Goal: Information Seeking & Learning: Understand process/instructions

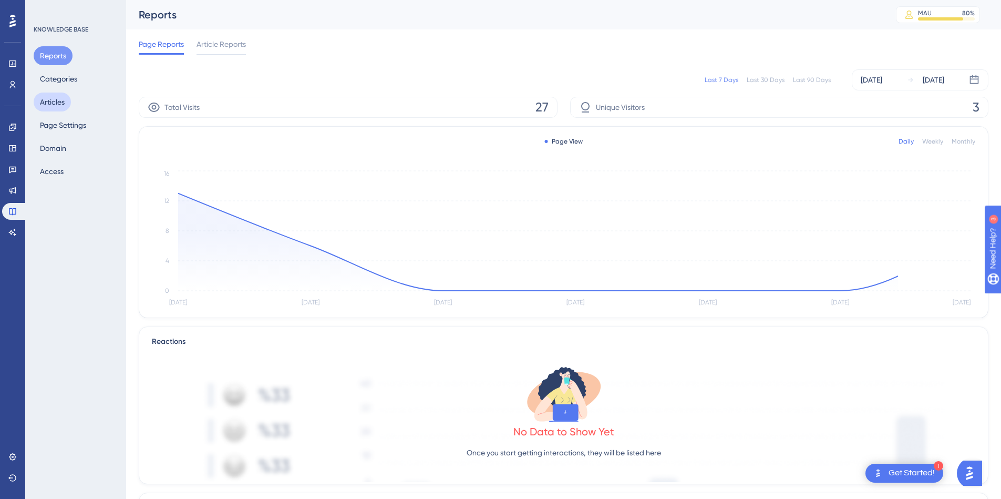
click at [48, 108] on button "Articles" at bounding box center [52, 101] width 37 height 19
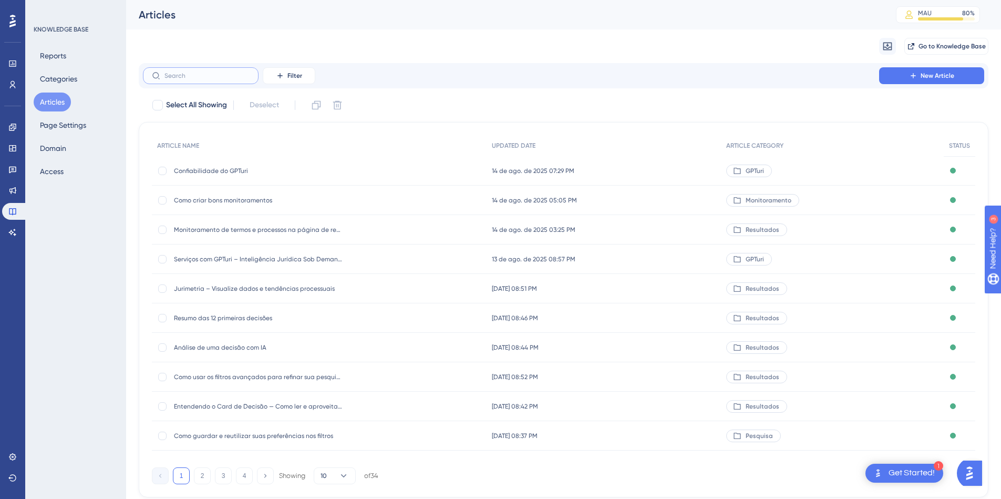
click at [211, 75] on input "text" at bounding box center [206, 75] width 85 height 7
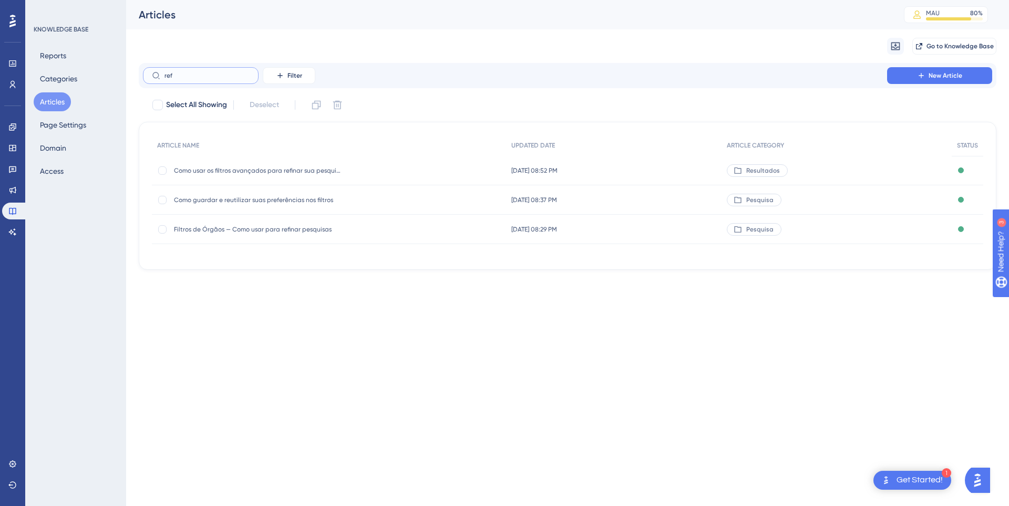
type input "ref"
click at [277, 167] on span "Como usar os filtros avançados para refinar sua pesquisa" at bounding box center [258, 171] width 168 height 8
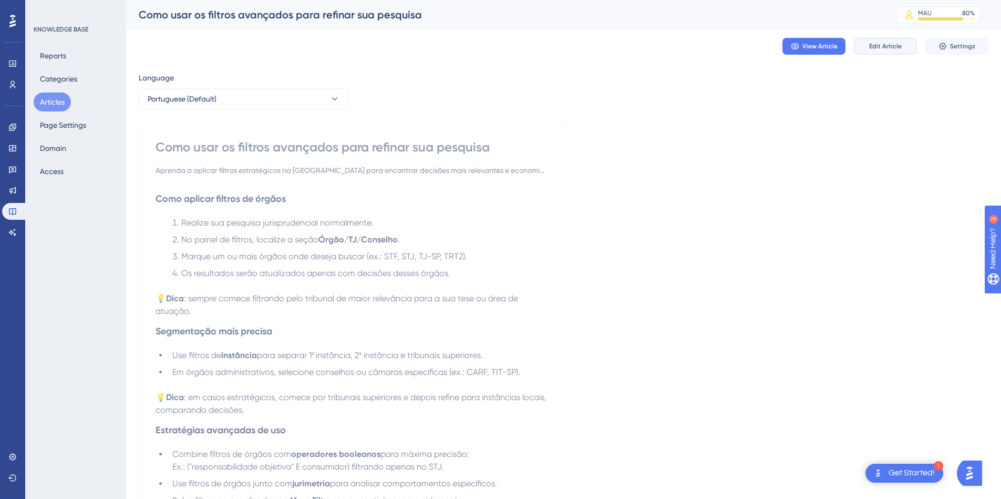
click at [889, 50] on span "Edit Article" at bounding box center [885, 46] width 33 height 8
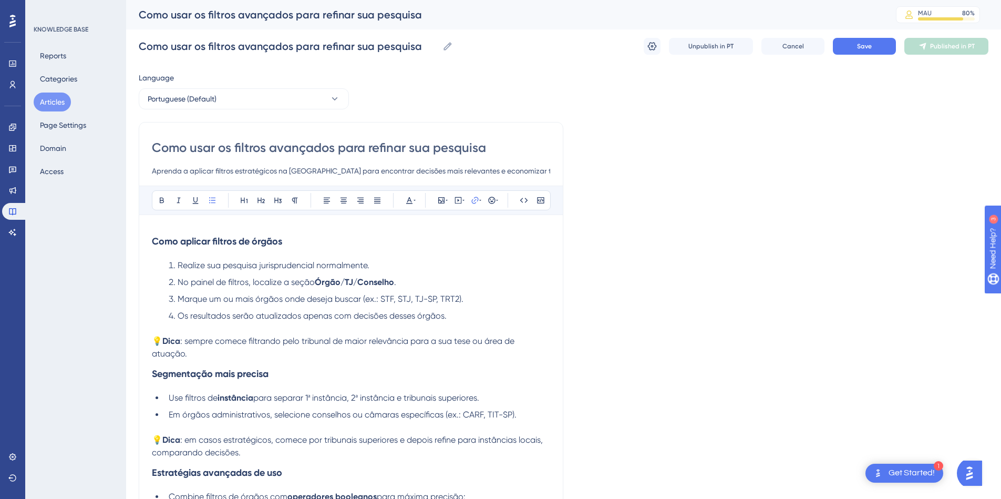
scroll to position [95, 0]
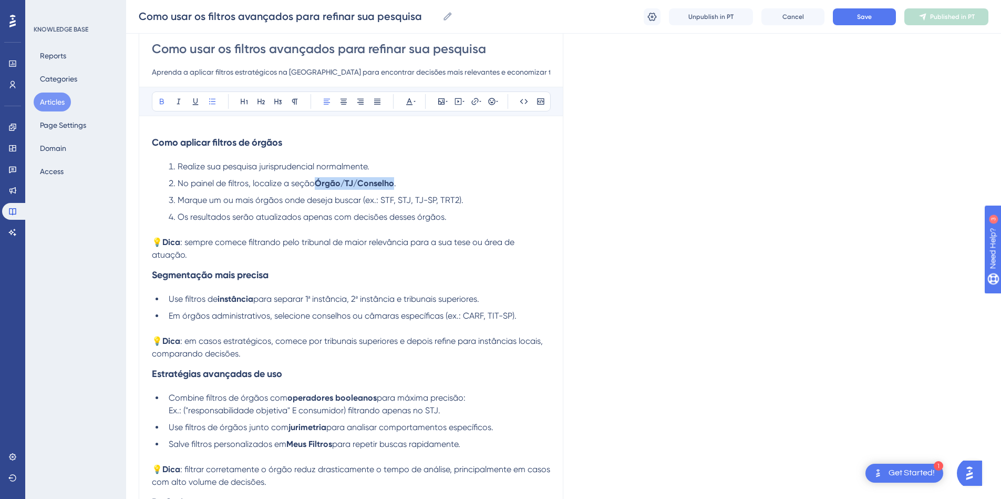
drag, startPoint x: 318, startPoint y: 180, endPoint x: 396, endPoint y: 180, distance: 77.2
click at [396, 180] on li "No painel de filtros, localize a seção Órgão/TJ/Conselho ." at bounding box center [357, 183] width 386 height 13
click at [408, 162] on li "Realize sua pesquisa jurisprudencial normalmente." at bounding box center [357, 166] width 386 height 13
click at [407, 185] on li "No painel de filtros, localize a seção Selecionar órgãos ." at bounding box center [357, 183] width 386 height 13
drag, startPoint x: 440, startPoint y: 199, endPoint x: 458, endPoint y: 200, distance: 18.4
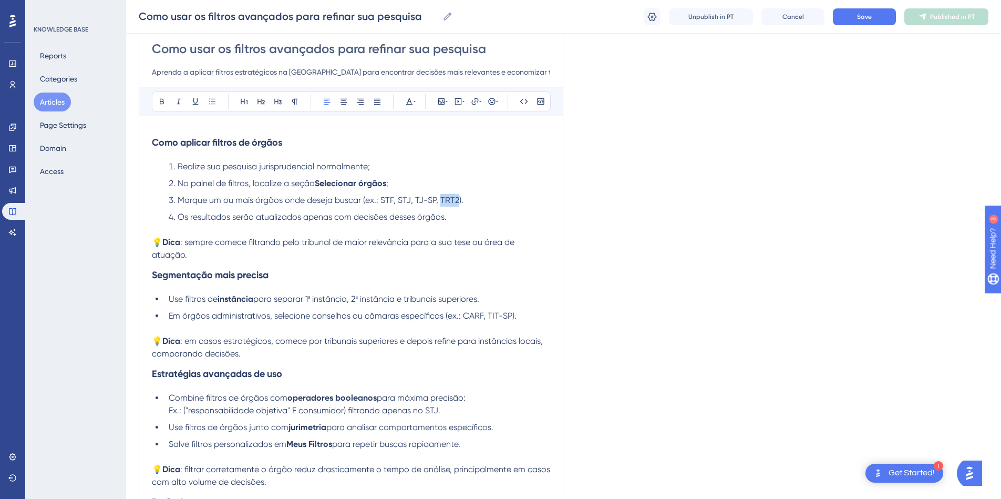
click at [458, 200] on span "Marque um ou mais órgãos onde deseja buscar (ex.: STF, STJ, TJ-SP, TRT2)." at bounding box center [321, 200] width 286 height 10
click at [442, 200] on li "Marque um ou mais órgãos onde deseja buscar (ex.: STF, STJ, TJ-SP,)." at bounding box center [357, 200] width 386 height 13
click at [438, 200] on span "Marque um ou mais órgãos onde deseja buscar (ex.: STF, STJ, TJ-SP,)." at bounding box center [310, 200] width 265 height 10
click at [443, 196] on li "Marque um ou mais órgãos onde deseja buscar (ex.: STF, STJ, TJ-SP)." at bounding box center [357, 200] width 386 height 13
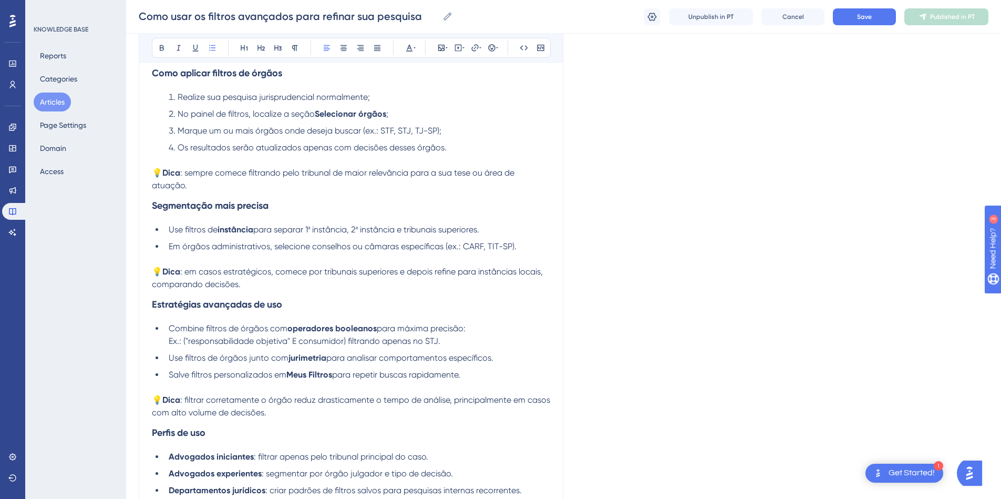
scroll to position [189, 0]
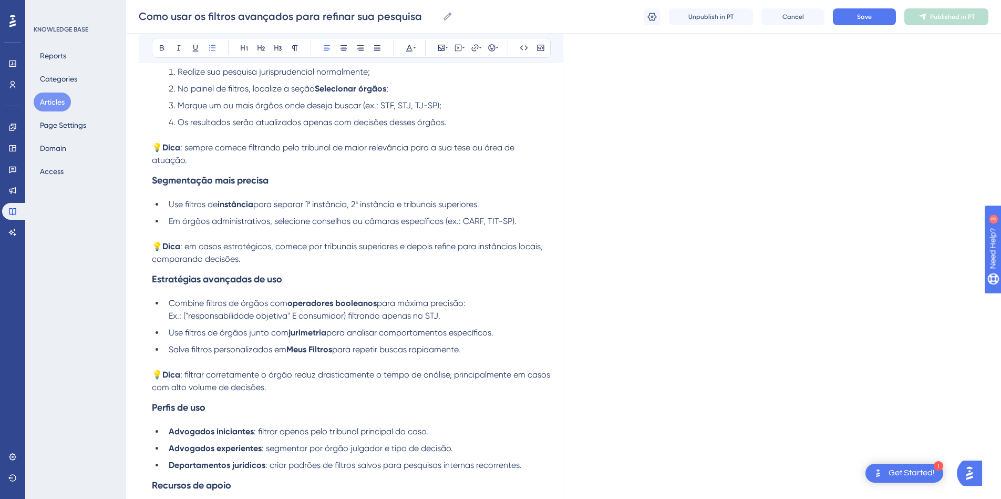
drag, startPoint x: 171, startPoint y: 204, endPoint x: 494, endPoint y: 206, distance: 322.6
click at [494, 206] on li "Use filtros de instância para separar 1ª instância, 2ª instância e tribunais su…" at bounding box center [357, 204] width 386 height 13
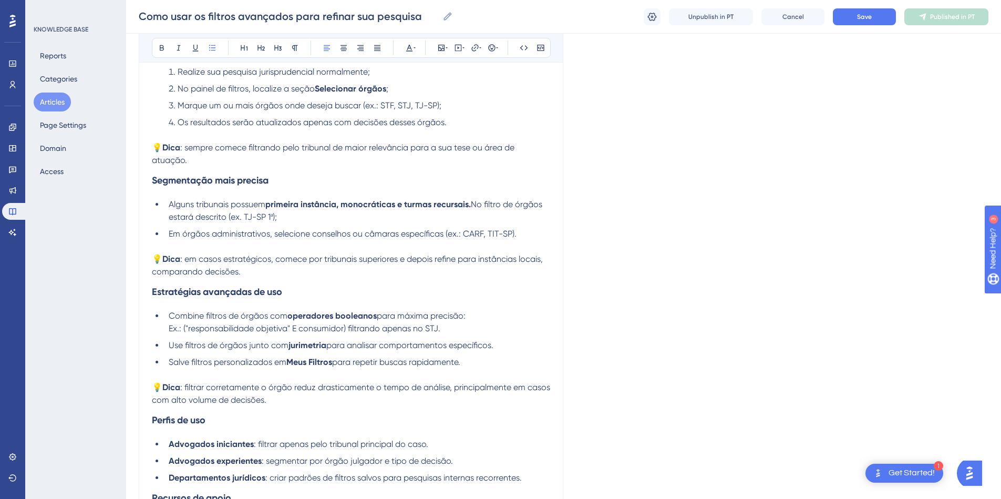
click at [334, 255] on span ": em casos estratégicos, comece por tribunais superiores e depois refine para i…" at bounding box center [348, 265] width 393 height 23
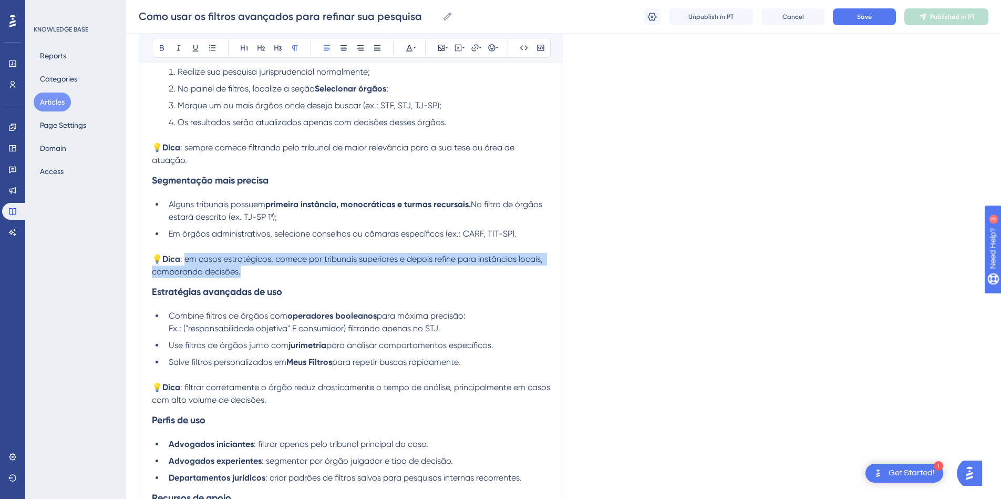
drag, startPoint x: 185, startPoint y: 259, endPoint x: 257, endPoint y: 268, distance: 72.1
click at [257, 268] on p "💡 Dica : em casos estratégicos, comece por tribunais superiores e depois refine…" at bounding box center [351, 265] width 398 height 25
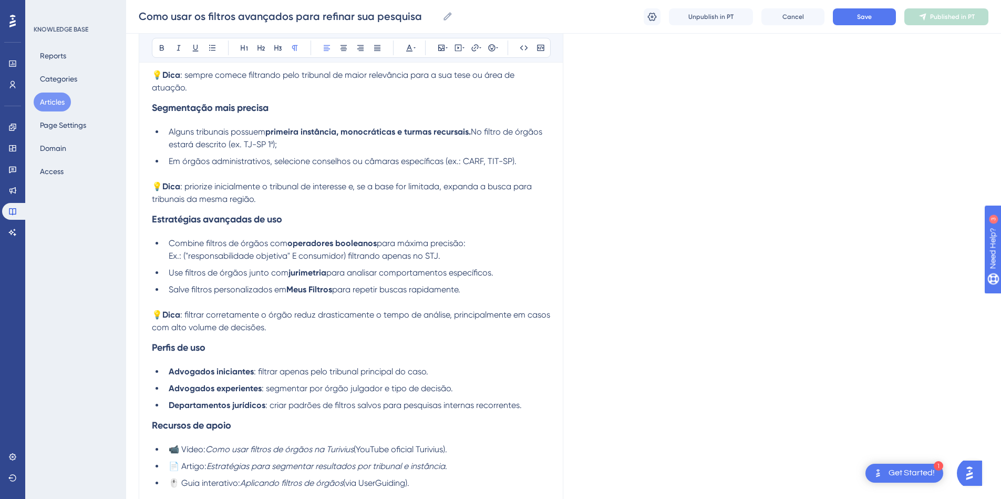
scroll to position [284, 0]
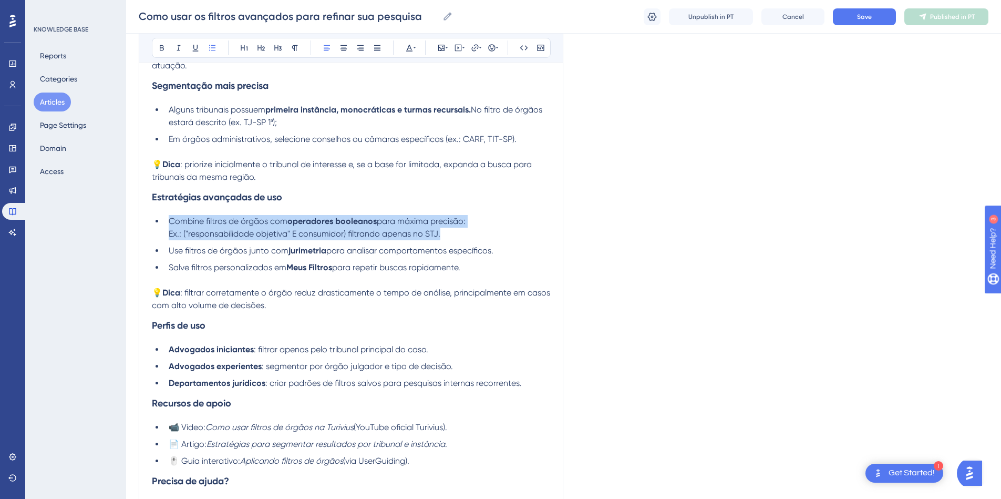
drag, startPoint x: 457, startPoint y: 236, endPoint x: 135, endPoint y: 218, distance: 322.6
click at [135, 218] on div "Performance Users Engagement Widgets Feedback Product Updates Knowledge Base AI…" at bounding box center [563, 177] width 875 height 922
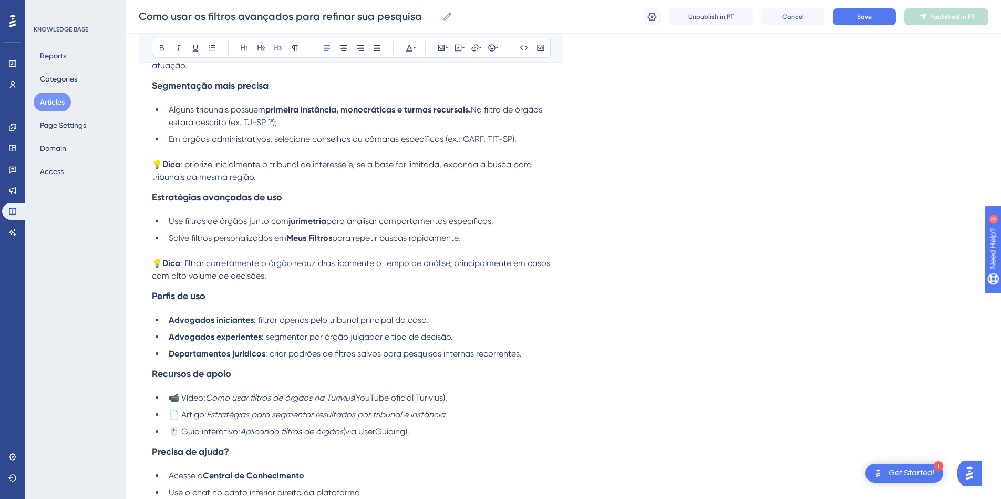
click at [500, 223] on li "Use filtros de órgãos junto com jurimetria para analisar comportamentos específ…" at bounding box center [357, 221] width 386 height 13
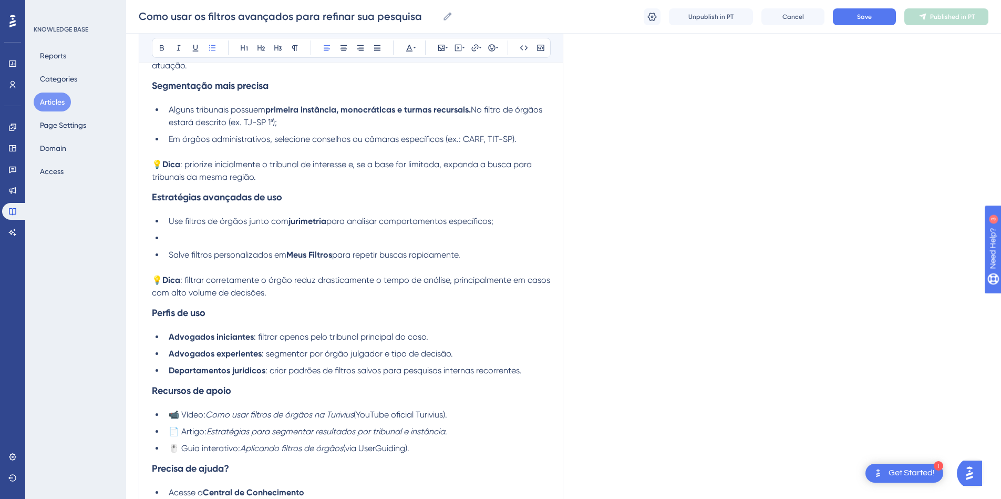
click at [218, 221] on span "Use filtros de órgãos junto com" at bounding box center [229, 221] width 120 height 10
drag, startPoint x: 209, startPoint y: 221, endPoint x: 246, endPoint y: 221, distance: 37.8
click at [246, 221] on span "Use filtros de órgãos junto com" at bounding box center [229, 221] width 120 height 10
drag, startPoint x: 420, startPoint y: 222, endPoint x: 485, endPoint y: 222, distance: 65.2
click at [485, 222] on span "para analisar comportamentos específicos;" at bounding box center [442, 221] width 167 height 10
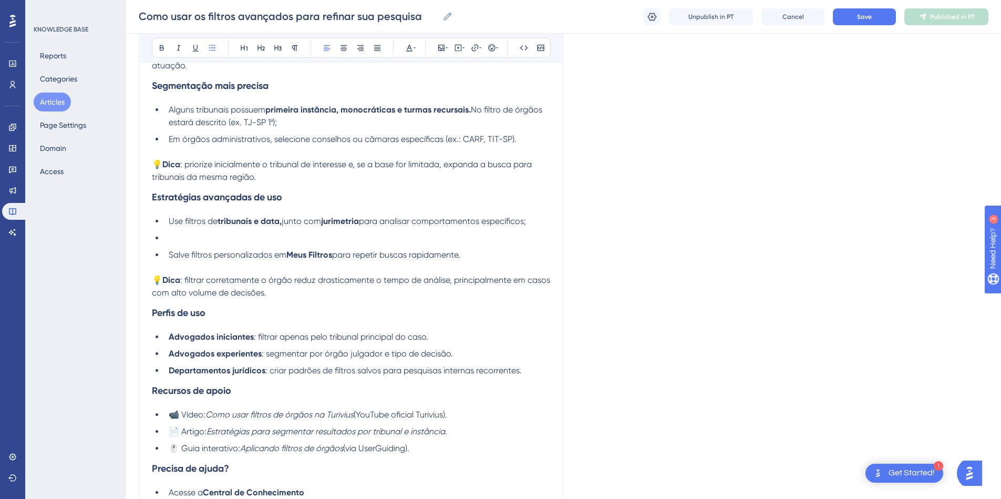
click at [526, 223] on span "para analisar comportamentos específicos;" at bounding box center [442, 221] width 167 height 10
click at [540, 222] on li "Use filtros de tribunais e data, junto com jurimetria para analisar comportamen…" at bounding box center [357, 221] width 386 height 13
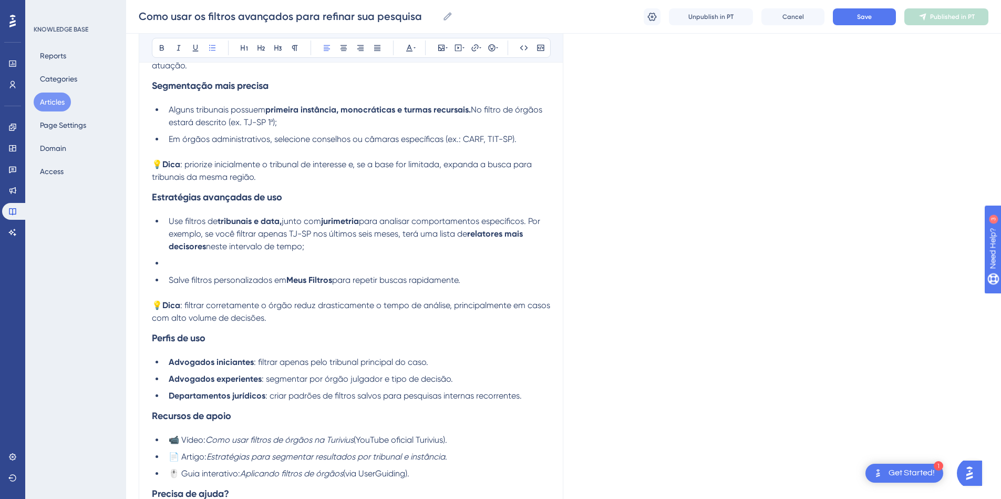
click at [188, 264] on li at bounding box center [357, 263] width 386 height 13
click at [369, 253] on ul "Use filtros de tribunais e data, junto com jurimetria para analisar comportamen…" at bounding box center [351, 257] width 398 height 84
click at [316, 249] on li "Use filtros de tribunais e data, junto com jurimetria para analisar comportamen…" at bounding box center [357, 234] width 386 height 38
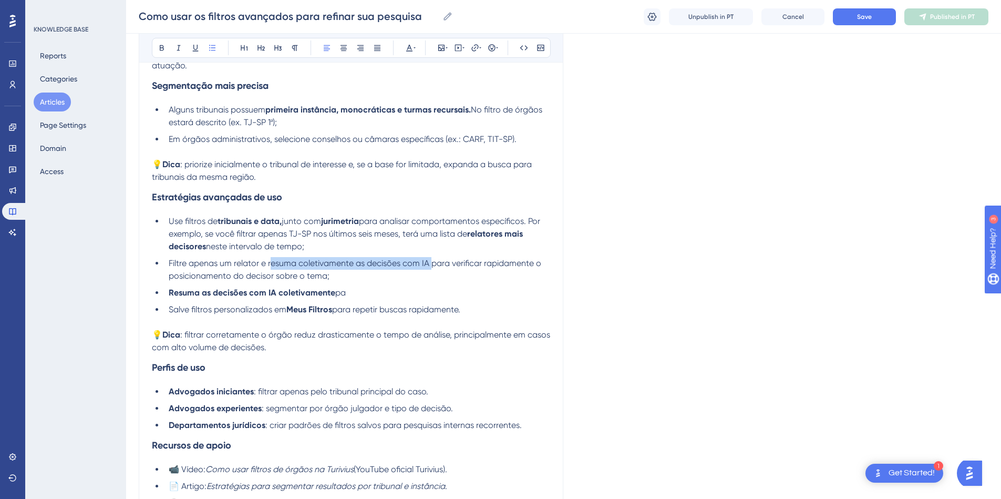
drag, startPoint x: 270, startPoint y: 262, endPoint x: 433, endPoint y: 263, distance: 162.9
click at [433, 263] on span "Filtre apenas um relator e resuma coletivamente as decisões com IA para verific…" at bounding box center [356, 269] width 375 height 23
click at [427, 275] on li "Filtre apenas um relator e r esuma coletivamente as decisões com IA para verifi…" at bounding box center [357, 269] width 386 height 25
click at [272, 262] on li "Filtre apenas um relator e r esuma coletivamente as decisões com IA para verifi…" at bounding box center [357, 269] width 386 height 25
click at [268, 263] on li "Filtre apenas um relator e r esuma coletivamente as decisões com IA para verifi…" at bounding box center [357, 269] width 386 height 25
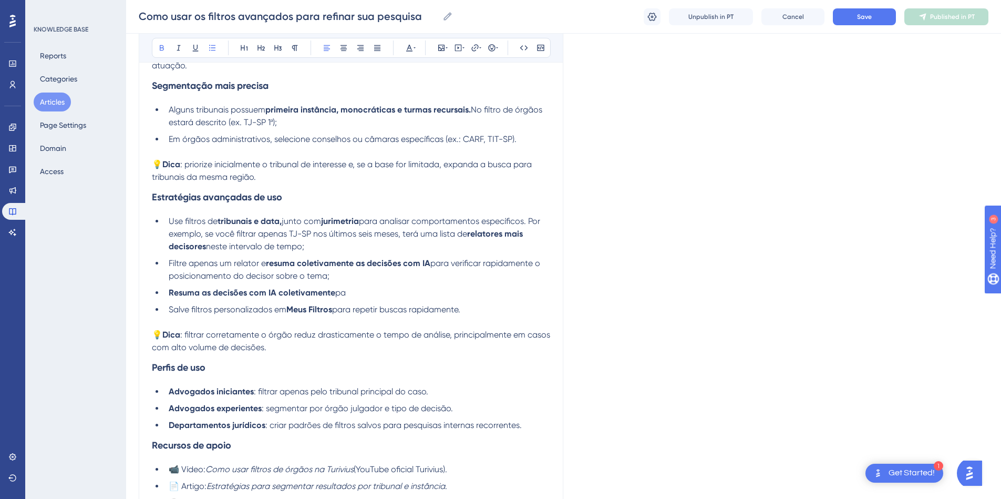
click at [289, 272] on span "para verificar rapidamente o posicionamento do decisor sobre o tema;" at bounding box center [356, 269] width 374 height 23
drag, startPoint x: 355, startPoint y: 293, endPoint x: 161, endPoint y: 290, distance: 194.4
click at [161, 290] on ul "Use filtros de tribunais e data, junto com jurimetria para analisar comportamen…" at bounding box center [351, 271] width 398 height 113
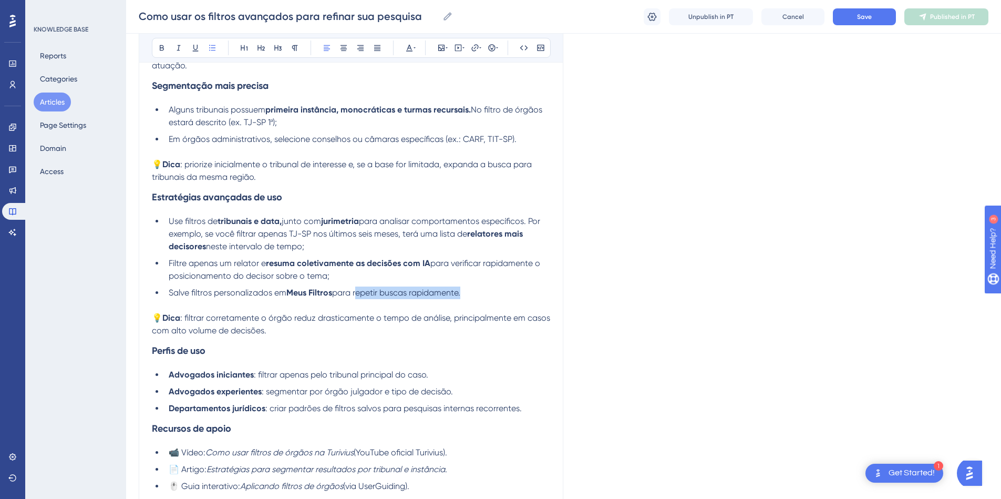
drag, startPoint x: 358, startPoint y: 293, endPoint x: 464, endPoint y: 290, distance: 106.7
click at [460, 290] on span "para repetir buscas rapidamente." at bounding box center [396, 292] width 128 height 10
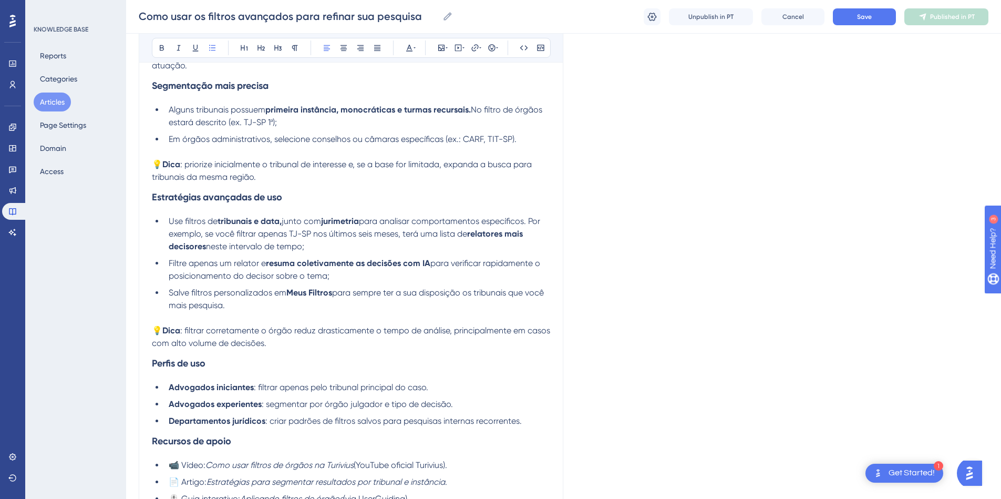
click at [421, 188] on h3 "Estratégias avançadas de uso" at bounding box center [351, 196] width 398 height 27
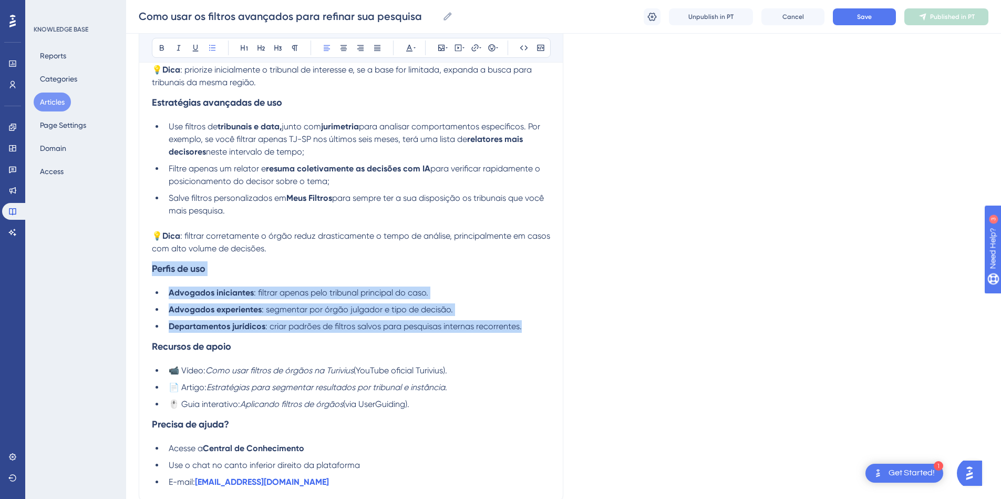
drag, startPoint x: 528, startPoint y: 327, endPoint x: 92, endPoint y: 272, distance: 439.0
click at [126, 272] on div "Performance Users Engagement Widgets Feedback Product Updates Knowledge Base AI…" at bounding box center [563, 101] width 875 height 959
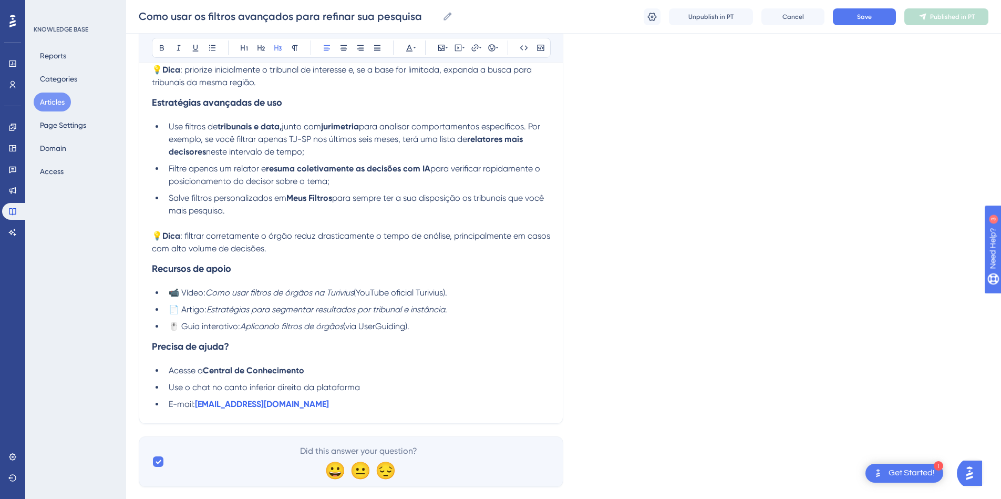
click at [308, 407] on li "E-mail: [EMAIL_ADDRESS][DOMAIN_NAME]" at bounding box center [357, 404] width 386 height 13
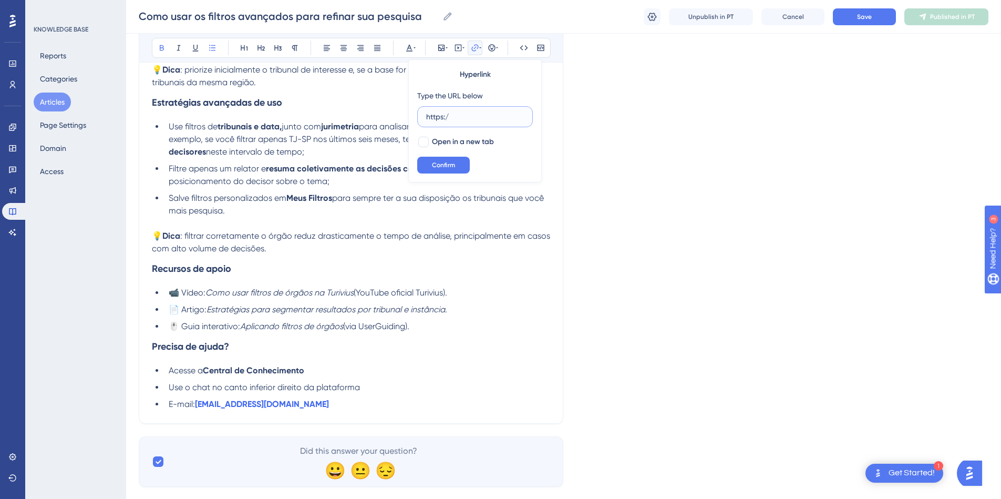
type input "https:/"
click at [312, 406] on li "E-mail: [EMAIL_ADDRESS][DOMAIN_NAME]" at bounding box center [357, 404] width 386 height 13
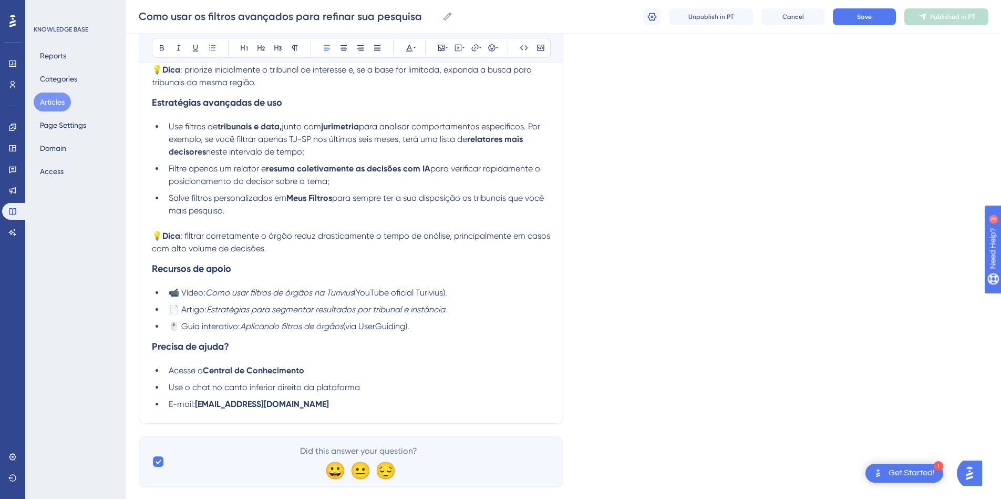
click at [329, 360] on div "Como aplicar filtros de órgãos Realize sua pesquisa jurisprudencial normalmente…" at bounding box center [351, 127] width 398 height 565
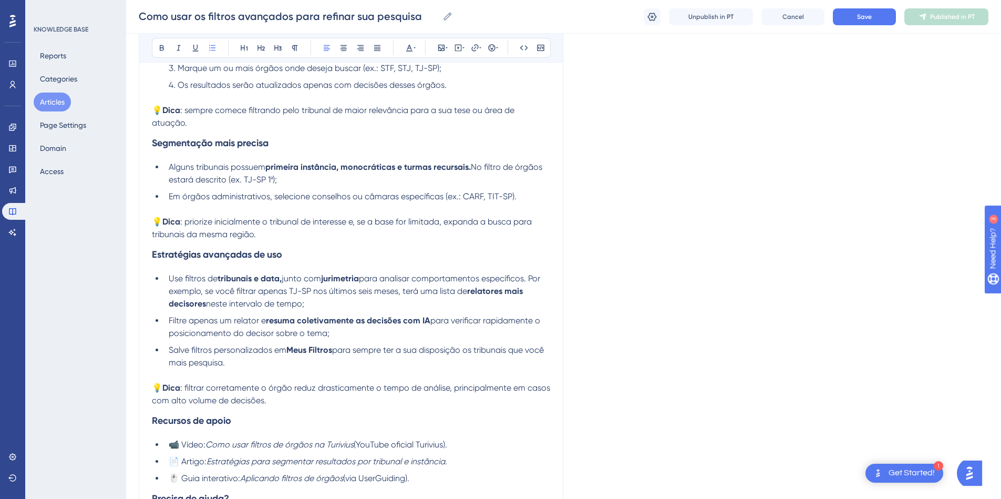
scroll to position [95, 0]
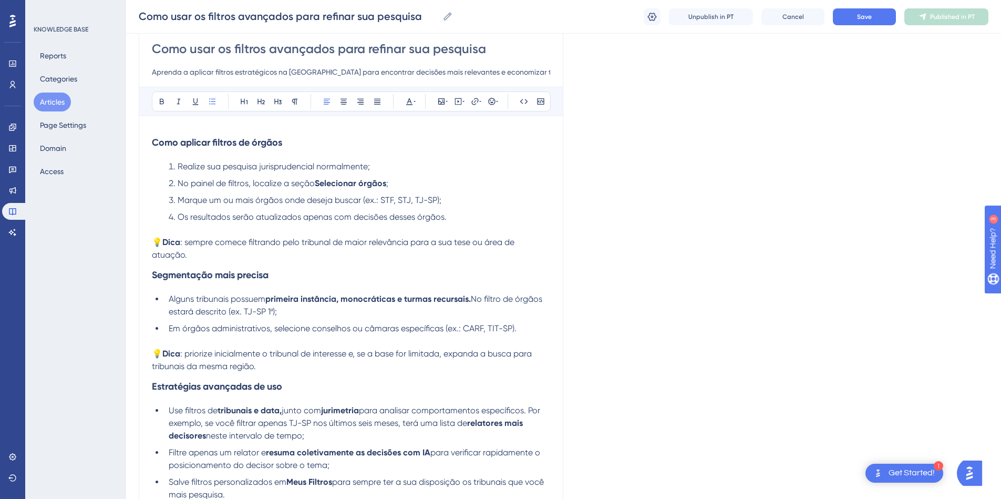
click at [251, 183] on span "No painel de filtros, localize a seção" at bounding box center [246, 183] width 137 height 10
drag, startPoint x: 284, startPoint y: 199, endPoint x: 304, endPoint y: 199, distance: 20.0
click at [304, 199] on span "Marque um ou mais órgãos onde deseja buscar (ex.: STF, STJ, TJ-SP);" at bounding box center [310, 200] width 264 height 10
click at [312, 221] on span "Os resultados serão atualizados apenas com decisões desses órgãos." at bounding box center [312, 217] width 269 height 10
click at [325, 202] on span "Marque um ou mais órgãos que deseja buscar (ex.: STF, STJ, TJ-SP);" at bounding box center [307, 200] width 259 height 10
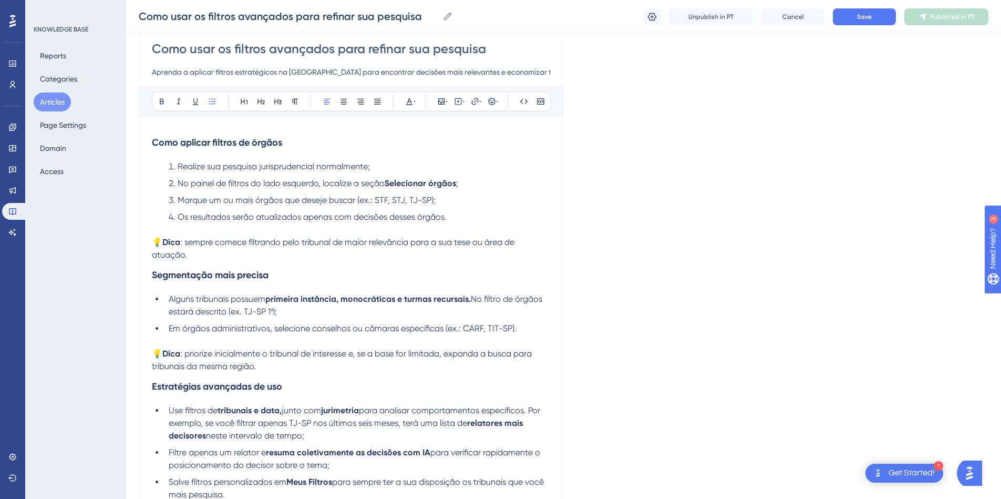
click at [381, 212] on span "Os resultados serão atualizados apenas com decisões desses órgãos." at bounding box center [312, 217] width 269 height 10
click at [267, 216] on span "Os resultados serão atualizados apenas com decisões desses órgãos." at bounding box center [312, 217] width 269 height 10
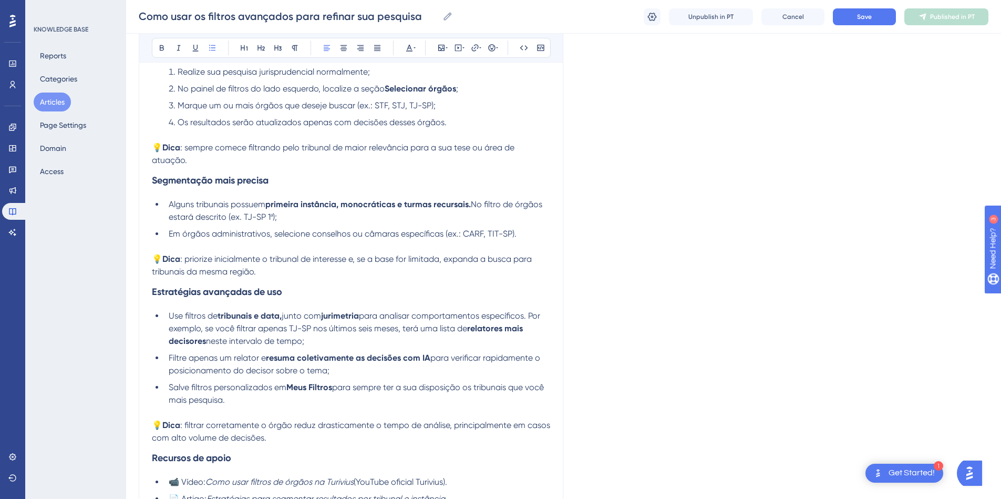
click at [527, 237] on li "Em órgãos administrativos, selecione conselhos ou câmaras específicas (ex.: CAR…" at bounding box center [357, 240] width 386 height 25
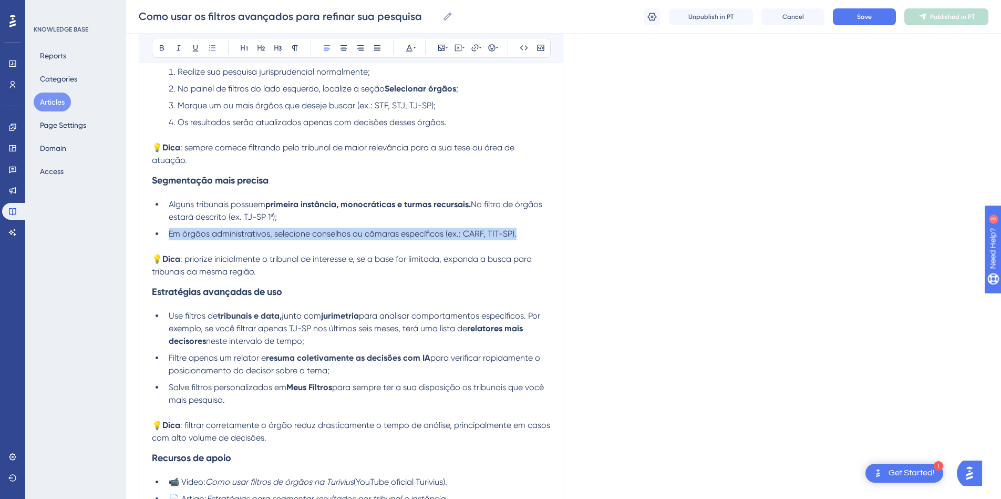
drag, startPoint x: 523, startPoint y: 235, endPoint x: 160, endPoint y: 232, distance: 363.6
click at [160, 232] on ul "Alguns tribunais possuem primeira instância, monocráticas e turmas recursais. N…" at bounding box center [351, 225] width 398 height 55
click at [364, 236] on span "Em órgãos administrativos, selecione conselhos ou câmaras específicas (ex.: CAR…" at bounding box center [343, 234] width 348 height 10
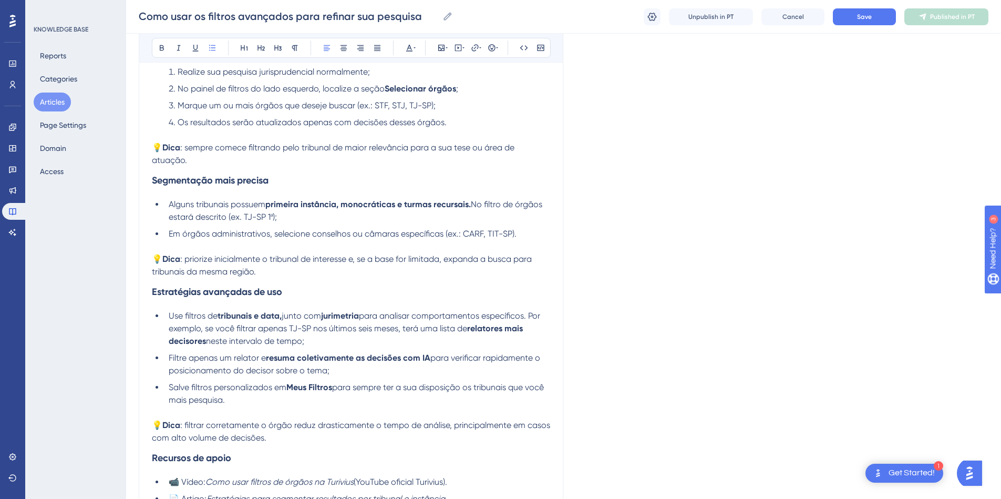
drag, startPoint x: 367, startPoint y: 234, endPoint x: 390, endPoint y: 232, distance: 23.7
click at [390, 232] on span "Em órgãos administrativos, selecione conselhos ou câmaras específicas (ex.: CAR…" at bounding box center [343, 234] width 348 height 10
click at [401, 235] on span "Em órgãos administrativos, selecione conselhos ou câmaras específicas (ex.: CAR…" at bounding box center [343, 234] width 348 height 10
drag, startPoint x: 314, startPoint y: 234, endPoint x: 443, endPoint y: 232, distance: 129.3
click at [443, 232] on span "Em órgãos administrativos, selecione conselhos ou câmaras específicas (ex.: CAR…" at bounding box center [343, 234] width 348 height 10
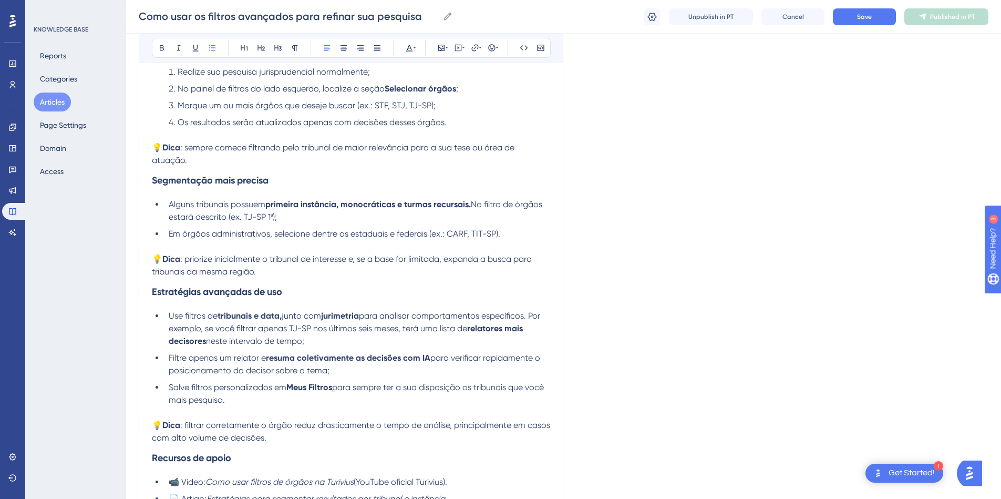
click at [510, 234] on li "Em órgãos administrativos, selecione dentre os estaduais e federais (ex.: CARF,…" at bounding box center [357, 240] width 386 height 25
click at [444, 275] on p "💡 Dica : priorize inicialmente o tribunal de interesse e, se a base for limitad…" at bounding box center [351, 265] width 398 height 25
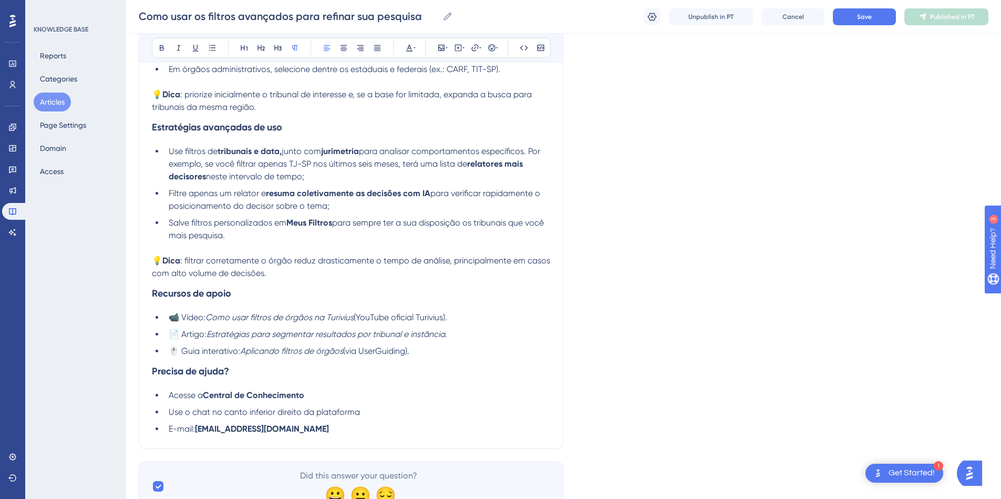
scroll to position [378, 0]
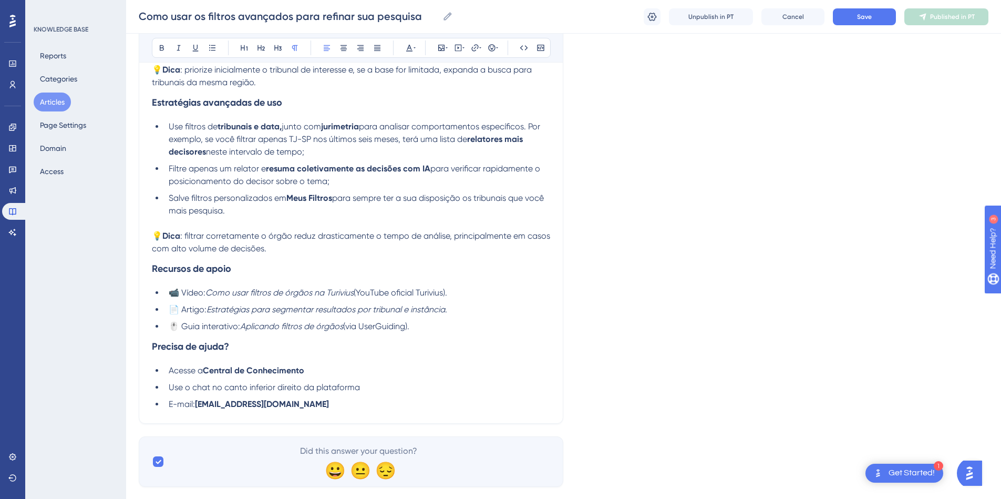
click at [442, 291] on span "(YouTube oficial Turivius)." at bounding box center [401, 292] width 94 height 10
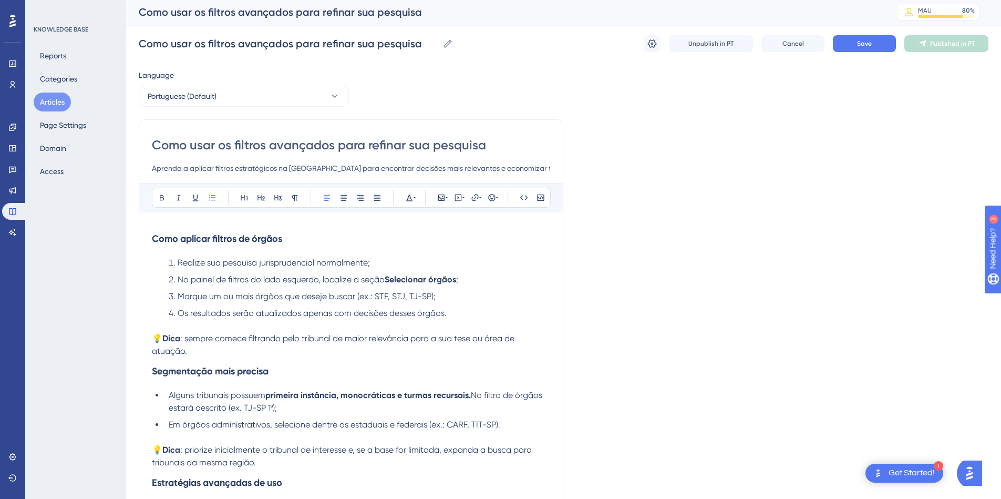
scroll to position [0, 0]
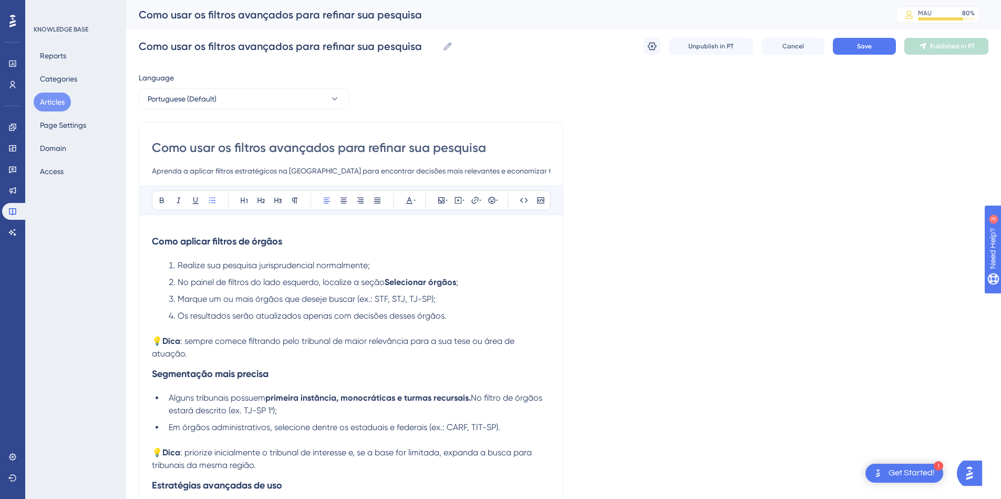
click at [369, 266] on span "Realize sua pesquisa jurisprudencial normalmente;" at bounding box center [274, 265] width 192 height 10
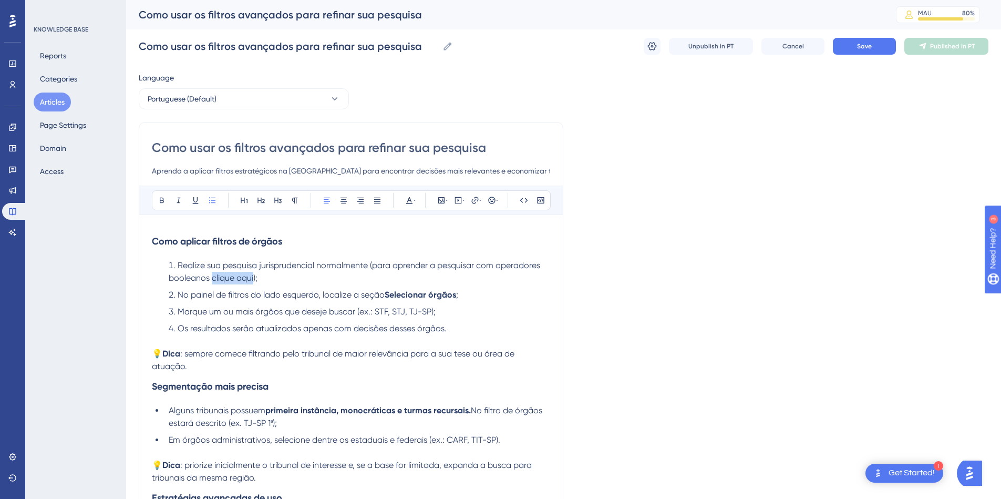
drag, startPoint x: 212, startPoint y: 278, endPoint x: 254, endPoint y: 273, distance: 41.9
click at [254, 273] on span "Realize sua pesquisa jurisprudencial normalmente (para aprender a pesquisar com…" at bounding box center [356, 271] width 374 height 23
click at [197, 201] on icon at bounding box center [195, 200] width 8 height 8
click at [296, 279] on li "Realize sua pesquisa jurisprudencial normalmente (para aprender a pesquisar com…" at bounding box center [357, 271] width 386 height 25
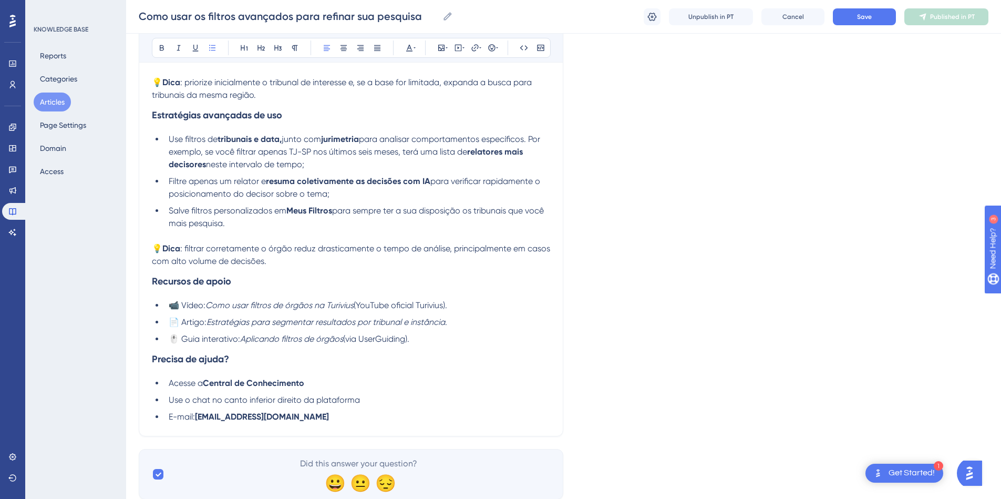
scroll to position [412, 0]
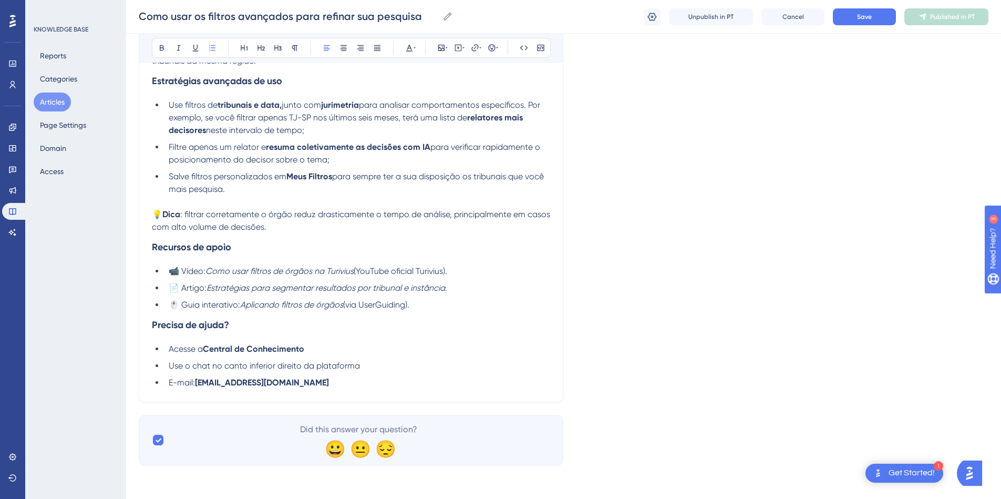
click at [351, 372] on ul "Acesse a Central de Conhecimento Use o chat no canto inferior direito da plataf…" at bounding box center [351, 366] width 398 height 46
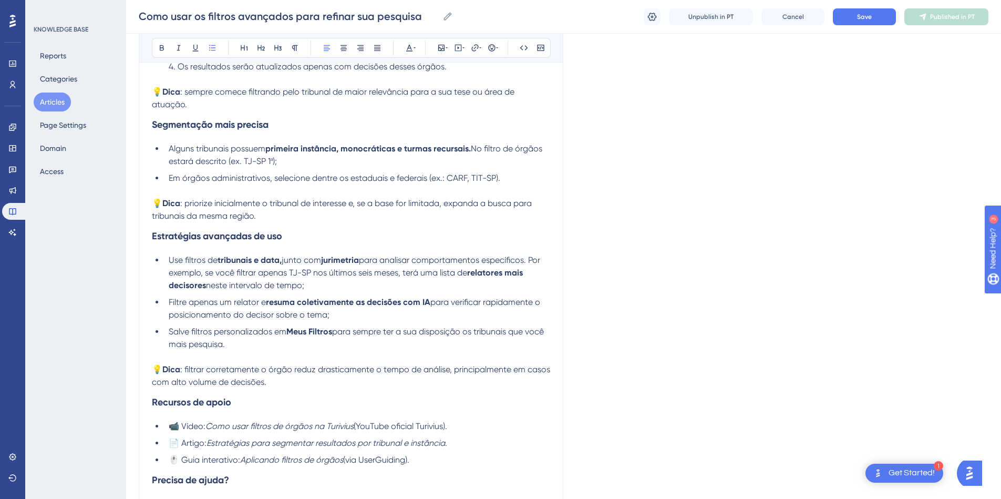
scroll to position [129, 0]
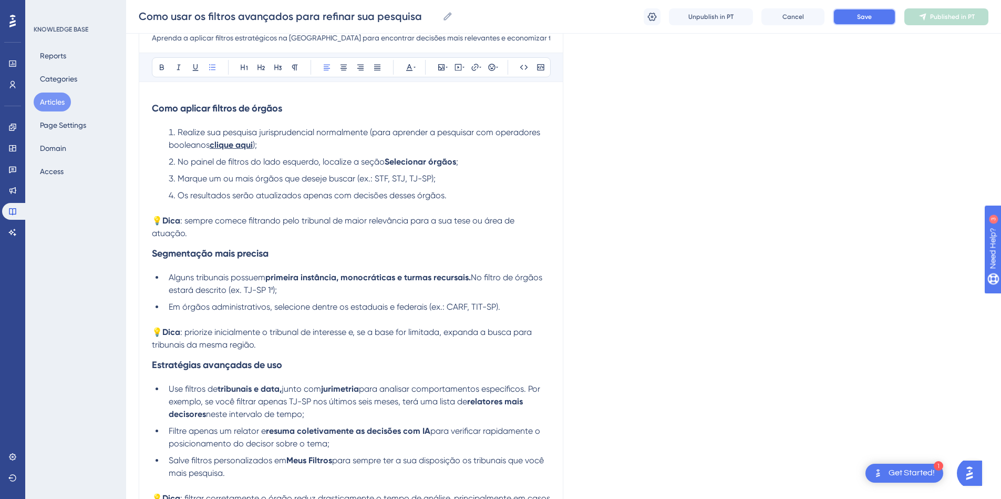
click at [860, 17] on span "Save" at bounding box center [864, 17] width 15 height 8
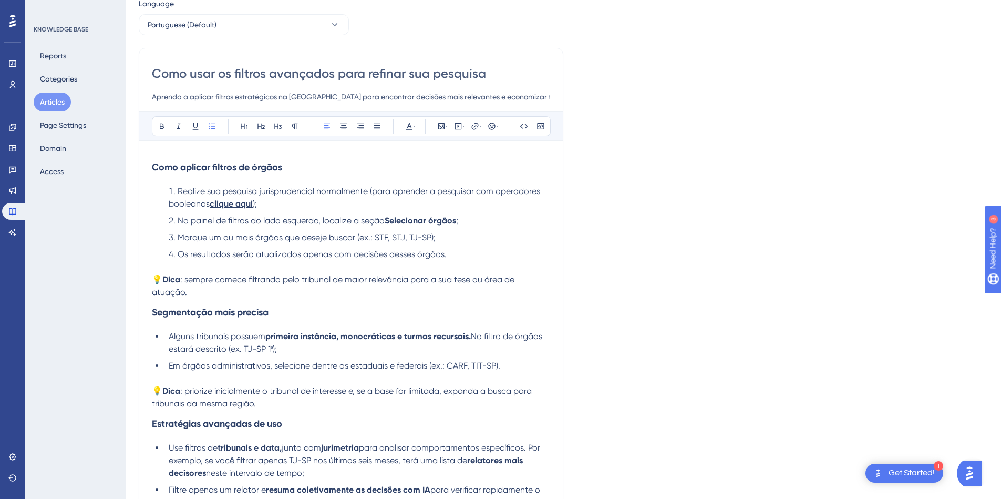
scroll to position [95, 0]
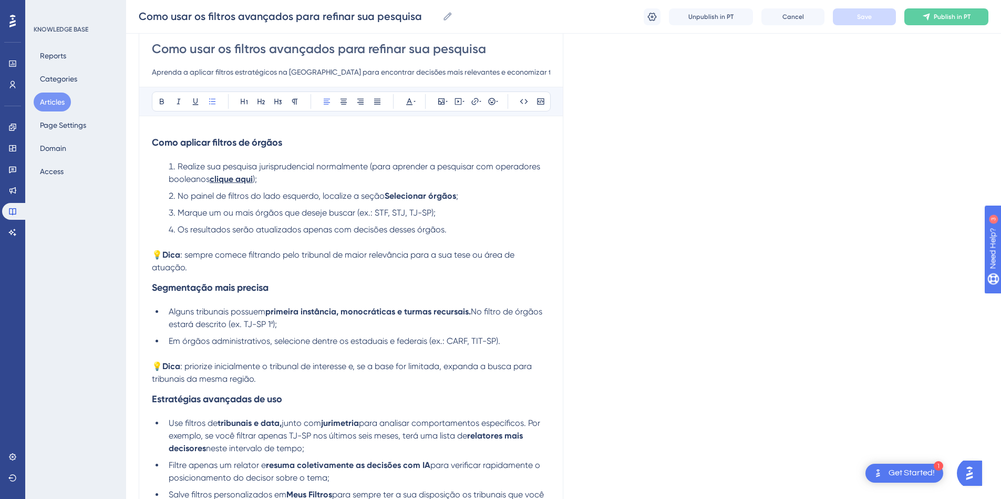
click at [328, 53] on input "Como usar os filtros avançados para refinar sua pesquisa" at bounding box center [351, 48] width 398 height 17
click at [446, 20] on icon at bounding box center [447, 16] width 11 height 11
click at [438, 20] on input "Como usar os filtros avançados para refinar sua pesquisa" at bounding box center [288, 16] width 299 height 15
click at [269, 51] on input "Como usar os filtros avançados para refinar sua pesquisa" at bounding box center [351, 48] width 398 height 17
drag, startPoint x: 220, startPoint y: 50, endPoint x: 235, endPoint y: 49, distance: 15.3
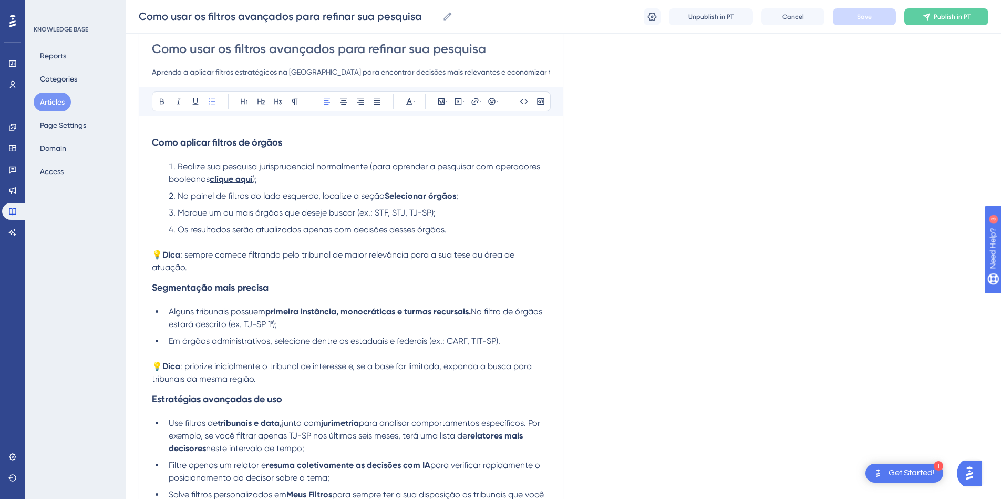
click at [235, 49] on input "Como usar os filtros avançados para refinar sua pesquisa" at bounding box center [351, 48] width 398 height 17
type input "Como usar filtros avançados para refinar sua pesquisa"
drag, startPoint x: 255, startPoint y: 49, endPoint x: 323, endPoint y: 48, distance: 67.3
click at [323, 48] on input "Como usar filtros avançados para refinar sua pesquisa" at bounding box center [351, 48] width 398 height 17
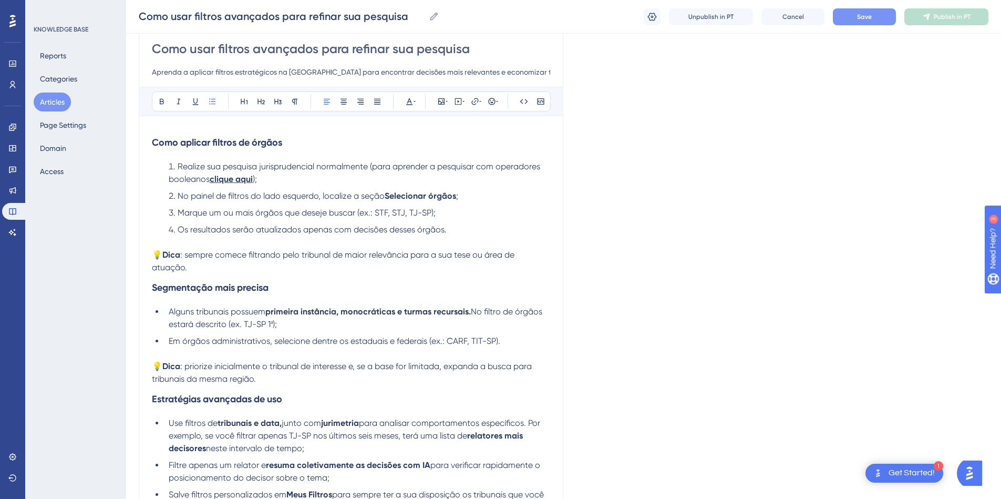
type input "Como usar filtros para refinar sua pesquisa"
click at [707, 158] on div "Language Portuguese (Default) Como usar filtros para refinar sua pesquisa Apren…" at bounding box center [564, 378] width 850 height 810
click at [323, 49] on input "Como usar filtros para refinar sua pesquisa" at bounding box center [351, 48] width 398 height 17
type input "Como usar filtros para refinar a sua pesquisa"
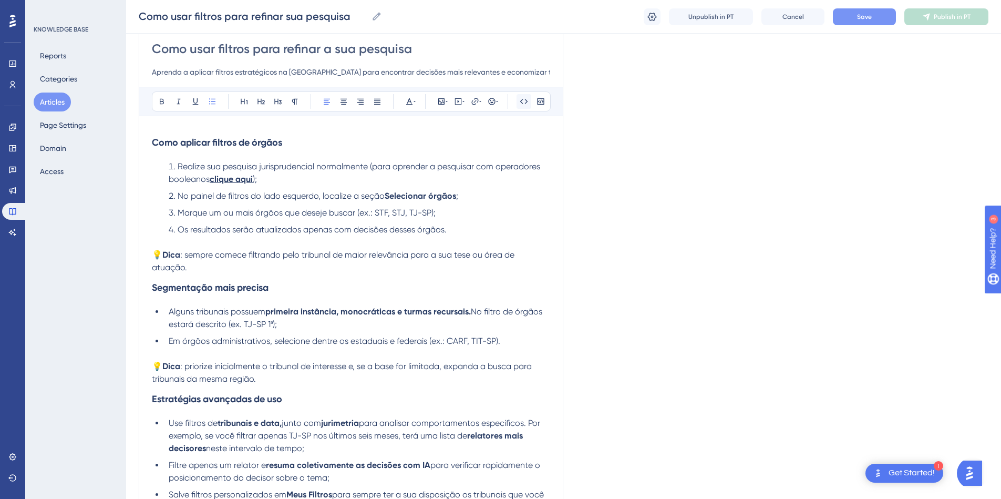
type input "Como usar filtros para refinar a sua pesquisa"
click at [437, 51] on input "Como usar filtros para refinar a sua pesquisa" at bounding box center [351, 48] width 398 height 17
type input "Como usar filtros para refinar a sua pesquisa jurisp"
type input "Como usar filtros para refinar a sua pesquisa jurisprudencial"
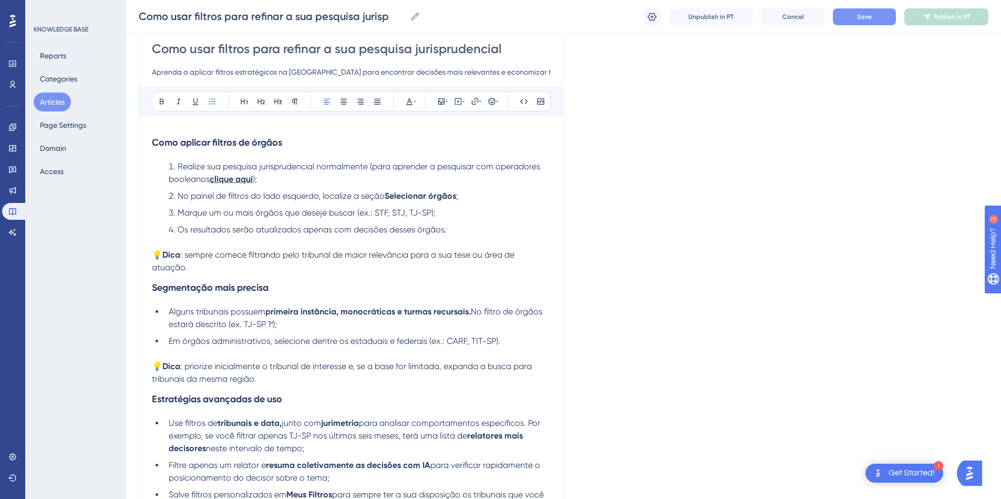
type input "Como usar filtros para refinar a sua pesquisa jurisprudencial"
click at [787, 131] on div "Language Portuguese (Default) Como usar filtros para refinar a sua pesquisa jur…" at bounding box center [564, 378] width 850 height 810
click at [210, 179] on span "Realize sua pesquisa jurisprudencial normalmente (para aprender a pesquisar com…" at bounding box center [356, 172] width 374 height 23
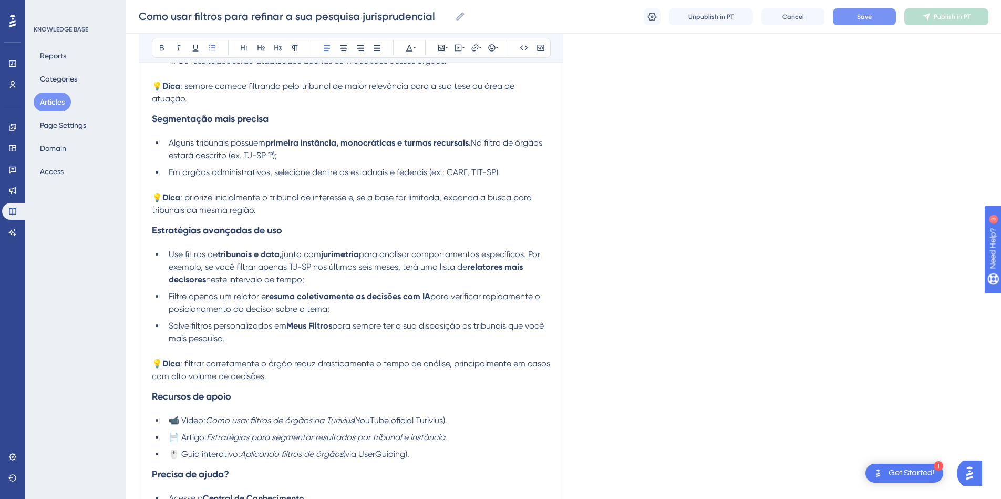
scroll to position [284, 0]
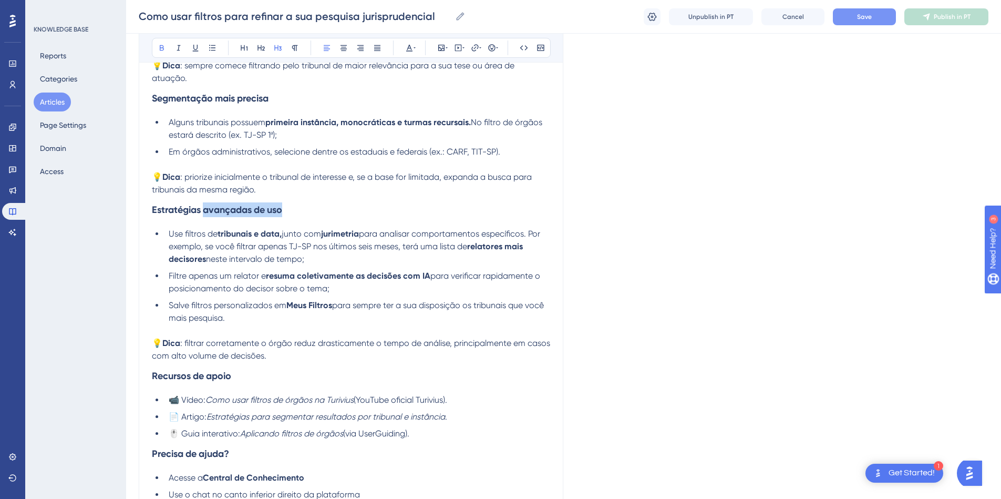
drag, startPoint x: 203, startPoint y: 212, endPoint x: 313, endPoint y: 222, distance: 110.3
click at [313, 222] on h3 "Estratégias avançadas de uso" at bounding box center [351, 209] width 398 height 27
drag, startPoint x: 170, startPoint y: 276, endPoint x: 260, endPoint y: 276, distance: 89.3
click at [260, 276] on span "Filtre apenas um relator e" at bounding box center [217, 276] width 97 height 10
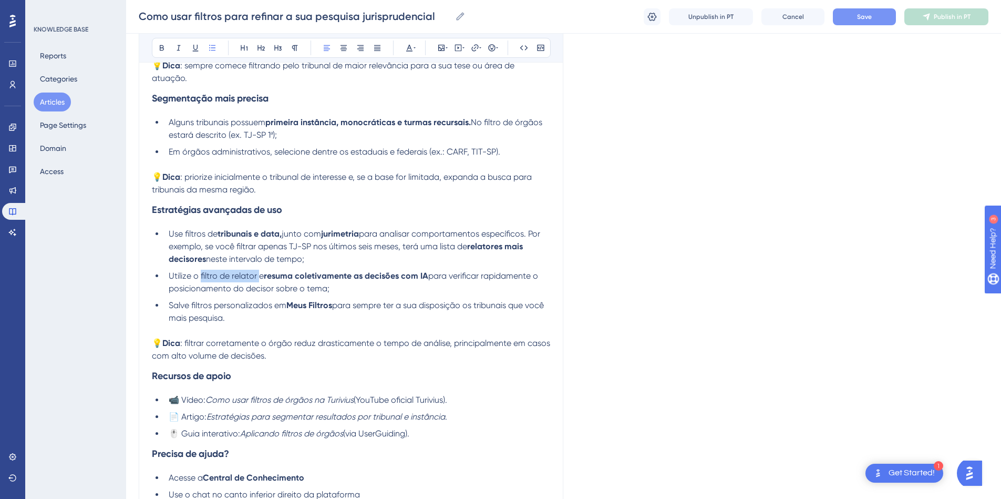
drag, startPoint x: 201, startPoint y: 274, endPoint x: 258, endPoint y: 271, distance: 57.3
click at [258, 271] on span "Utilize o filtro de relator e" at bounding box center [216, 276] width 95 height 10
click at [370, 301] on span "para sempre ter a sua disposição os tribunais que você mais pesquisa." at bounding box center [357, 311] width 377 height 23
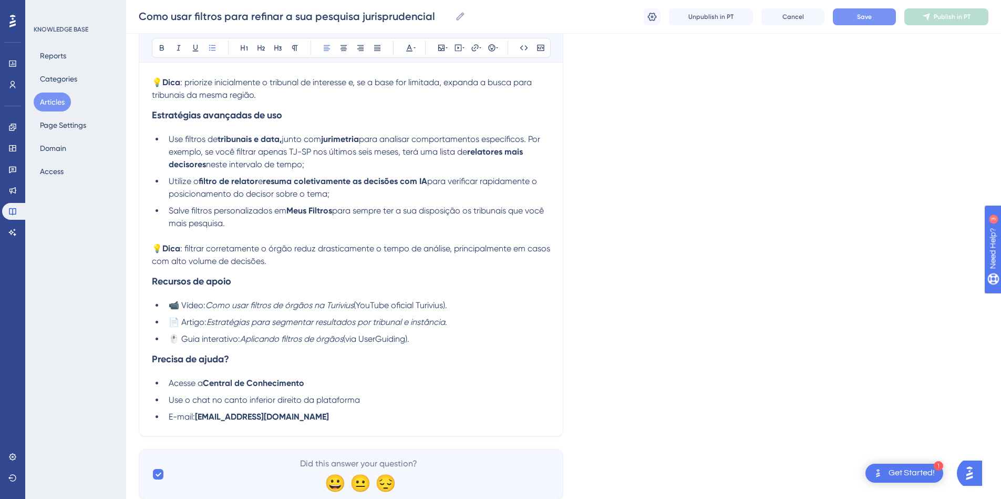
scroll to position [412, 0]
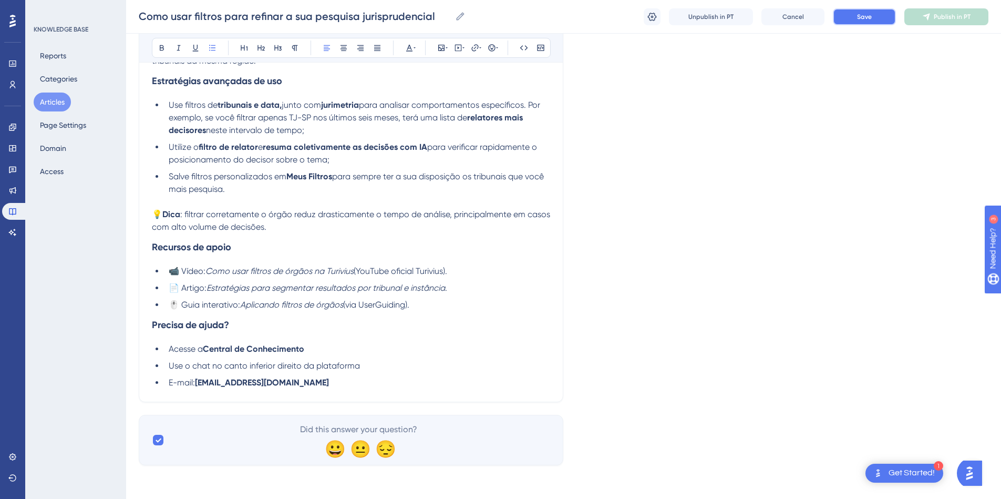
click at [868, 16] on span "Save" at bounding box center [864, 17] width 15 height 8
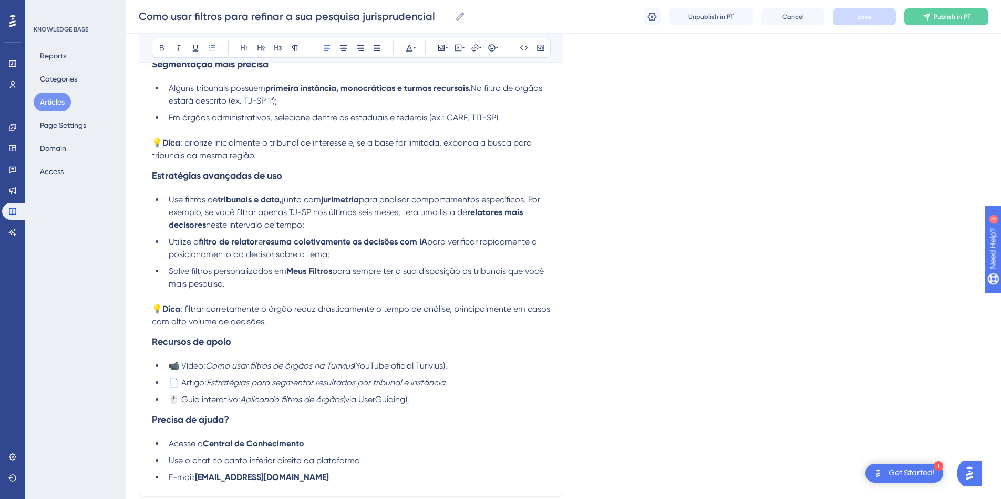
scroll to position [129, 0]
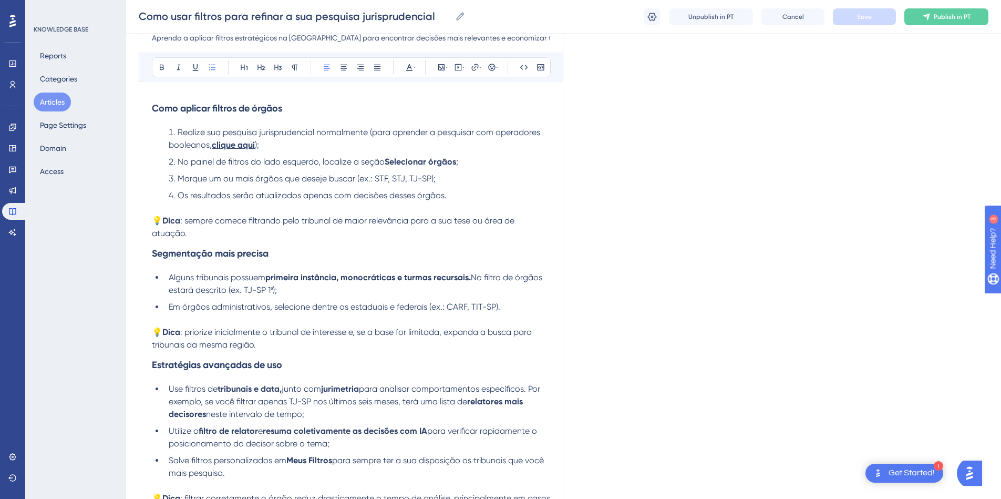
click at [493, 162] on li "No painel de filtros do lado esquerdo, localize a seção Selecionar órgãos ;" at bounding box center [357, 162] width 386 height 13
click at [481, 196] on li "Os resultados serão atualizados apenas com decisões desses órgãos." at bounding box center [357, 201] width 386 height 25
click at [485, 163] on li "No painel de filtros do lado esquerdo, localize a seção Selecionar órgãos ;" at bounding box center [357, 162] width 386 height 13
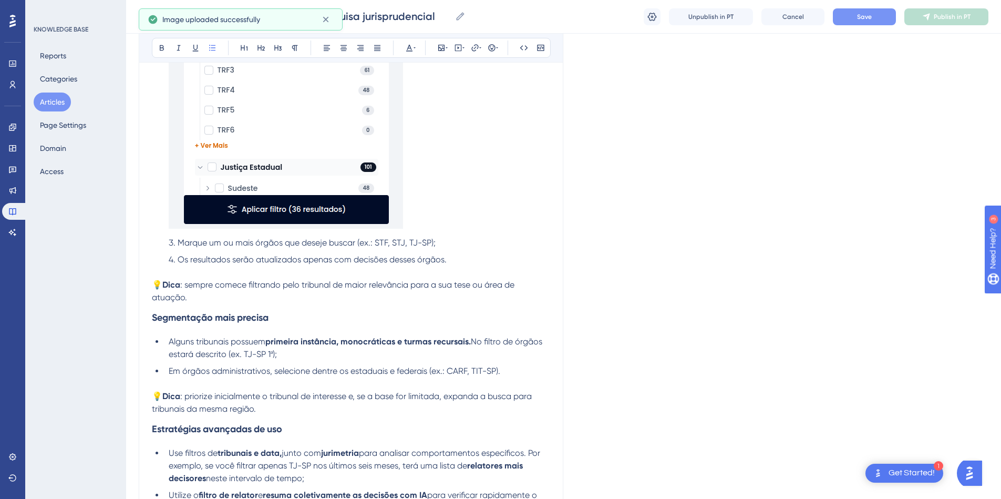
scroll to position [507, 0]
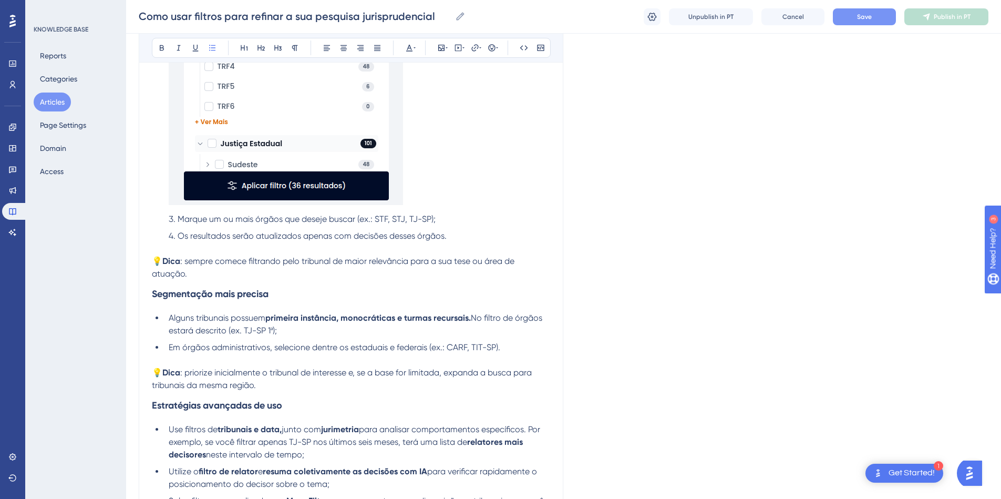
click at [393, 184] on img at bounding box center [286, 3] width 234 height 402
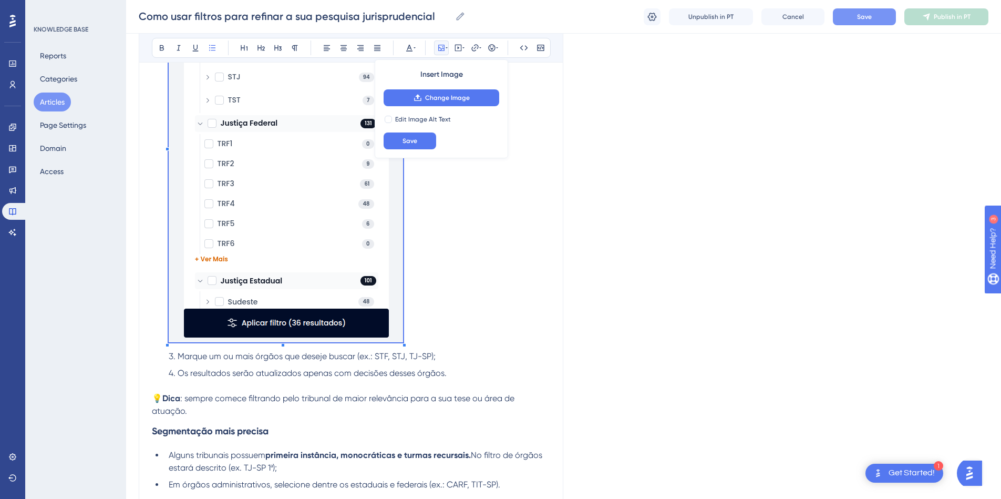
scroll to position [318, 0]
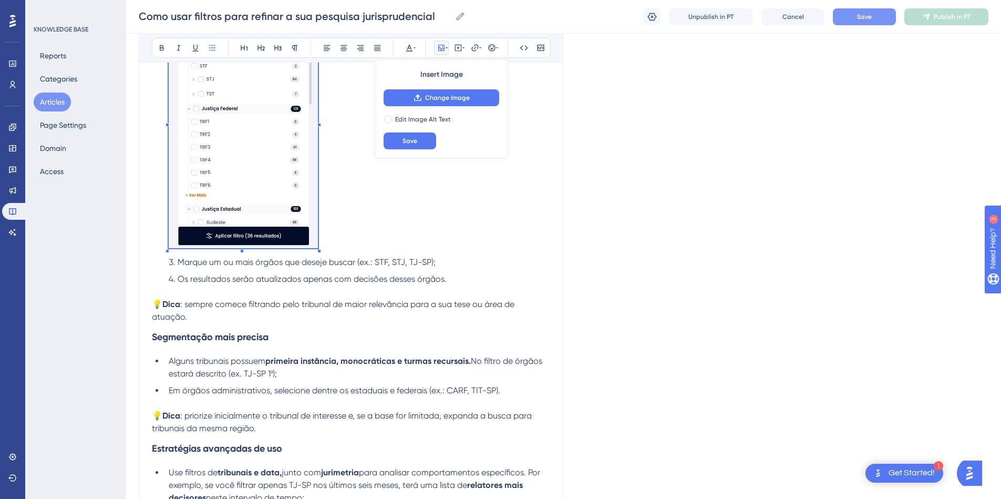
click at [320, 292] on ol "Realize sua pesquisa jurisprudencial normalmente (para aprender a pesquisar com…" at bounding box center [351, 117] width 398 height 361
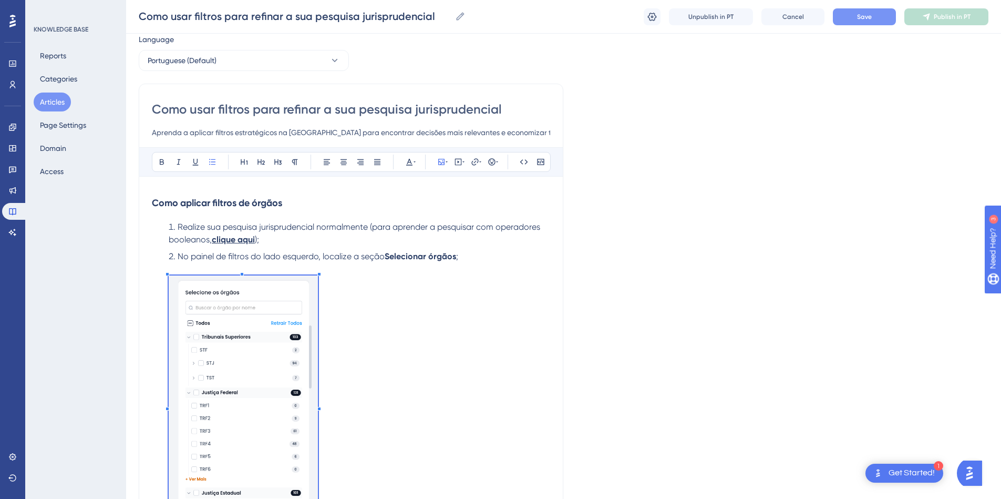
scroll to position [129, 0]
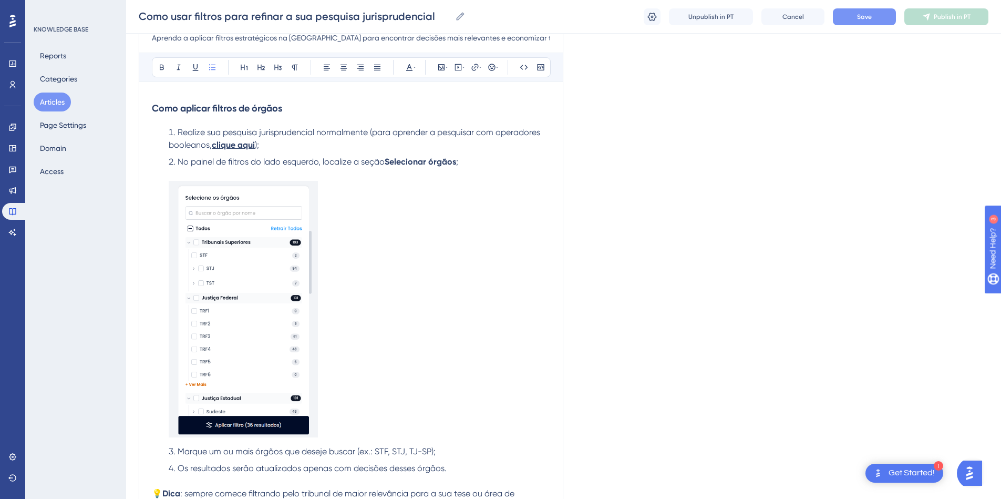
click at [379, 308] on li "No painel de filtros do lado esquerdo, localize a seção Selecionar órgãos ;" at bounding box center [357, 298] width 386 height 285
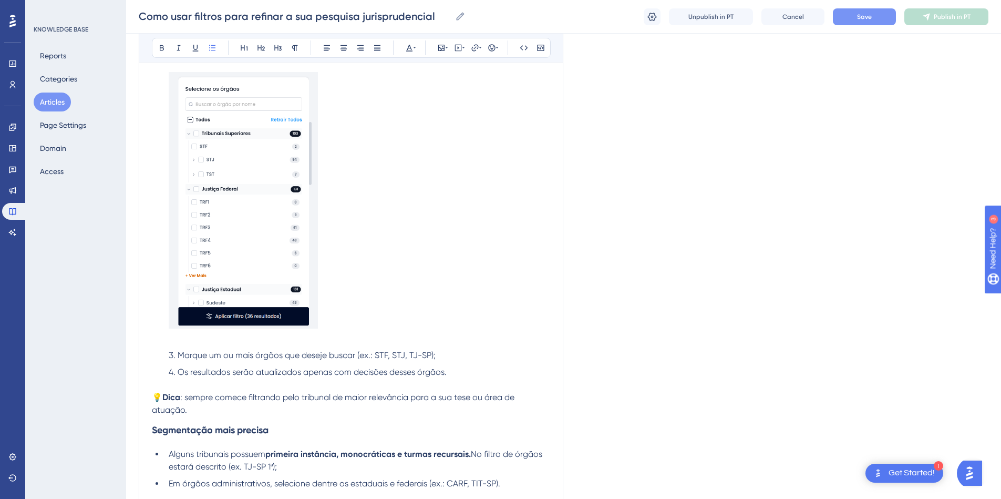
scroll to position [318, 0]
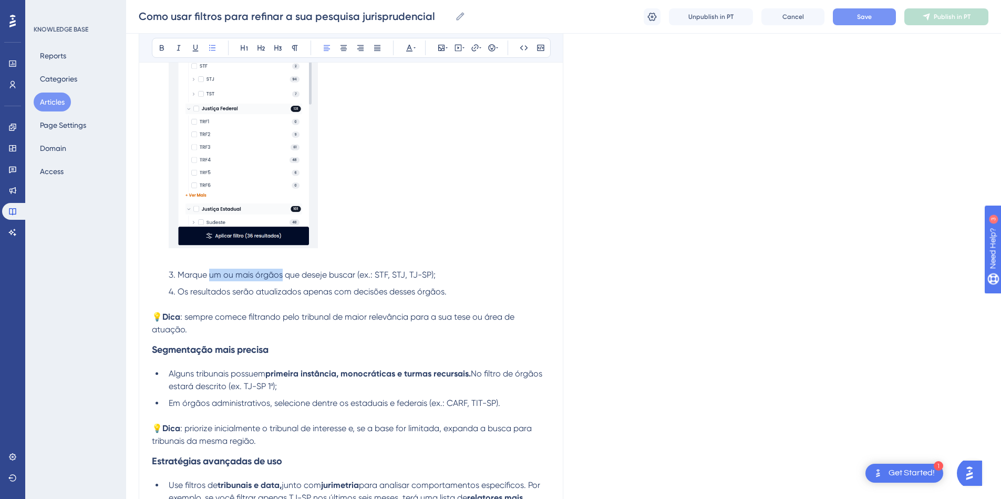
drag, startPoint x: 210, startPoint y: 274, endPoint x: 280, endPoint y: 278, distance: 70.6
click at [280, 278] on span "Marque um ou mais órgãos que deseje buscar (ex.: STF, STJ, TJ-SP);" at bounding box center [307, 275] width 258 height 10
click at [407, 281] on ol "Realize sua pesquisa jurisprudencial normalmente (para aprender a pesquisar com…" at bounding box center [351, 124] width 398 height 374
click at [492, 302] on li "Os resultados serão atualizados apenas com decisões desses órgãos." at bounding box center [357, 297] width 386 height 25
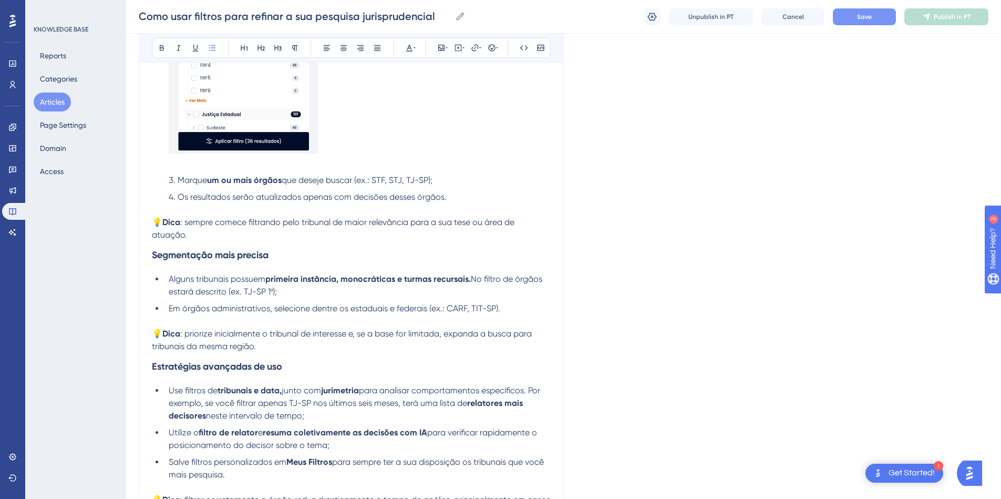
click at [298, 294] on li "Alguns tribunais possuem primeira instância, monocráticas e turmas recursais. N…" at bounding box center [357, 285] width 386 height 25
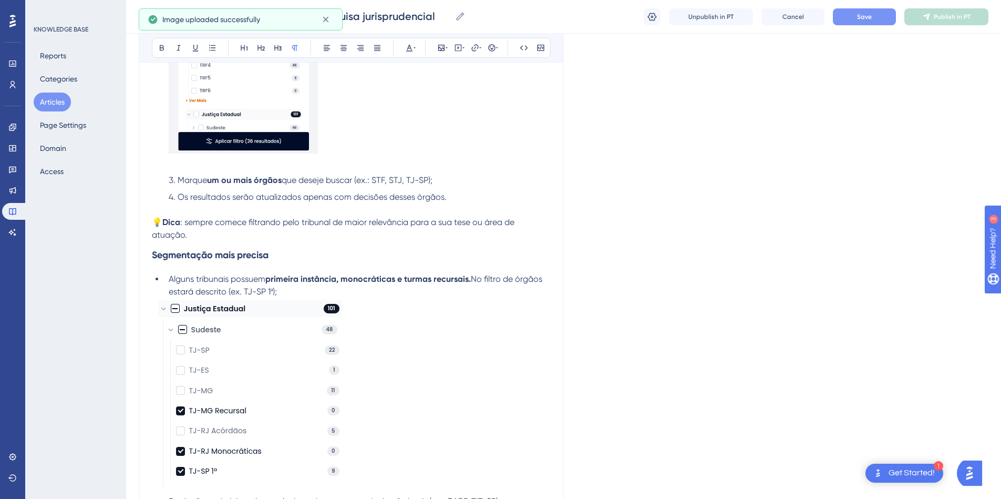
click at [302, 287] on li "Alguns tribunais possuem primeira instância, monocráticas e turmas recursais. N…" at bounding box center [357, 285] width 386 height 25
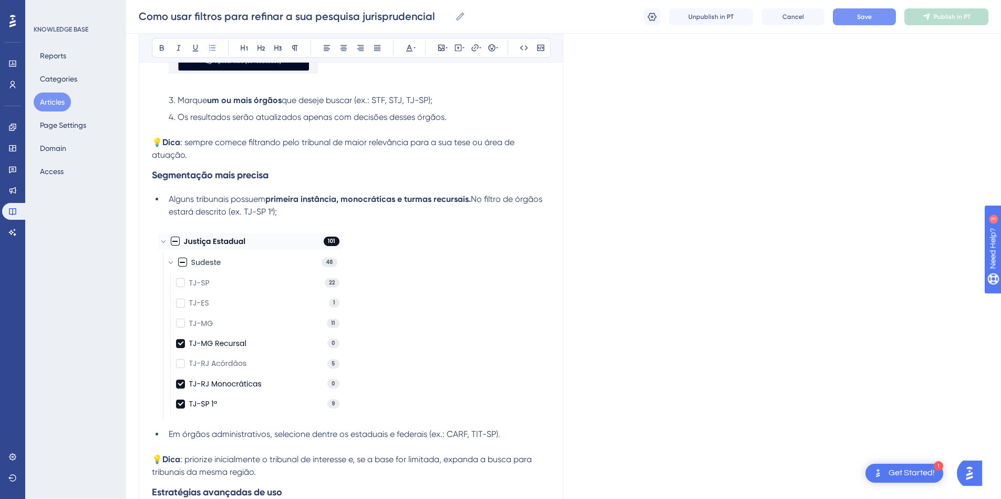
scroll to position [602, 0]
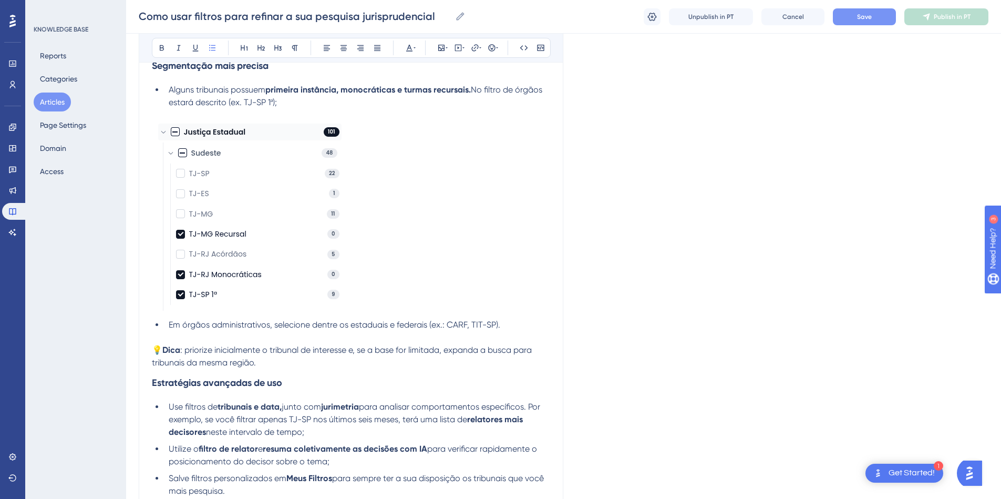
click at [397, 264] on p at bounding box center [351, 217] width 398 height 193
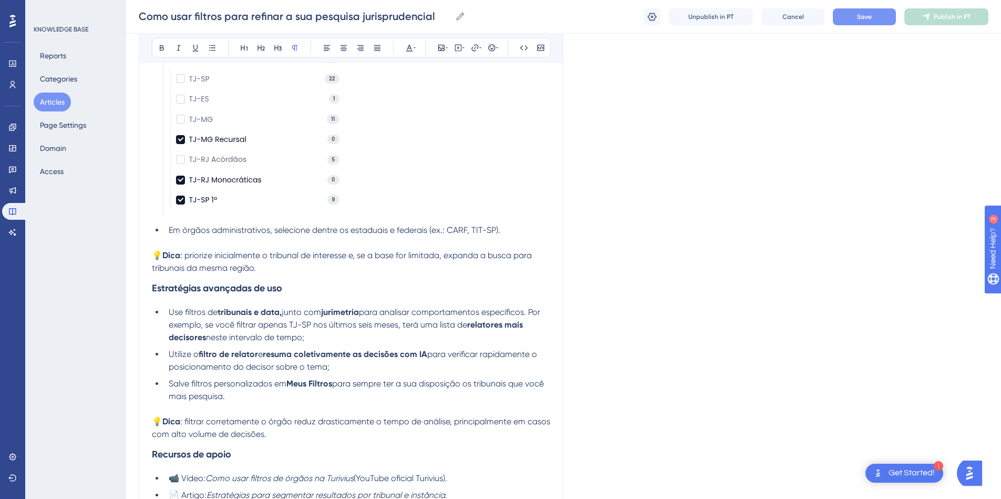
scroll to position [791, 0]
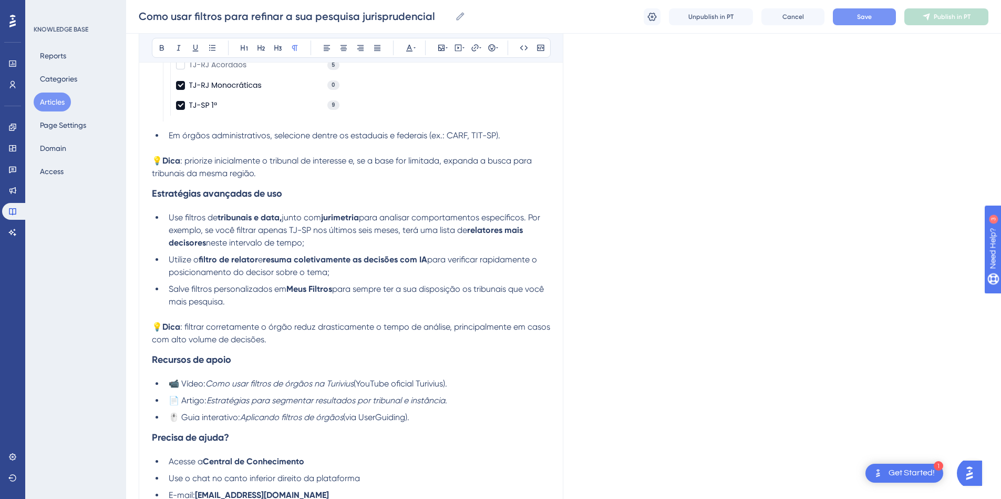
click at [336, 246] on li "Use filtros de tribunais e data, junto com jurimetria para analisar comportamen…" at bounding box center [357, 230] width 386 height 38
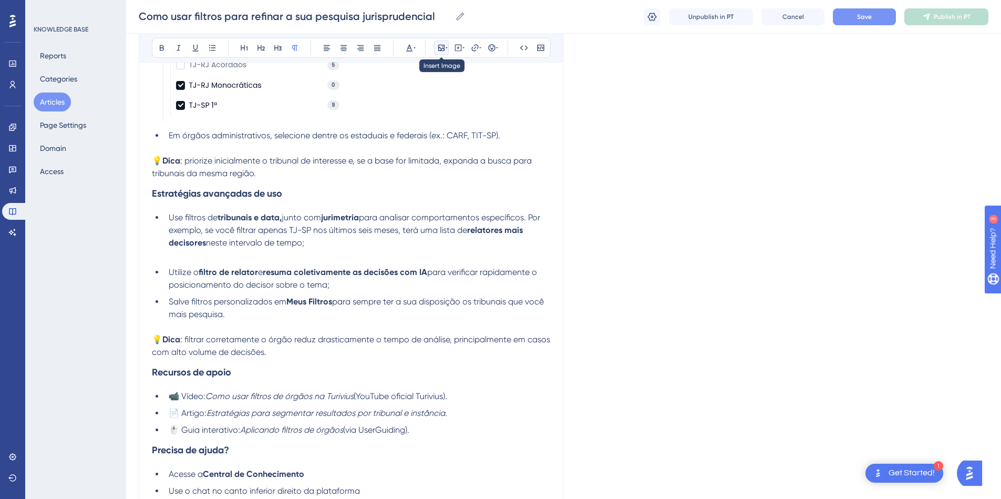
click at [442, 46] on icon at bounding box center [441, 48] width 6 height 6
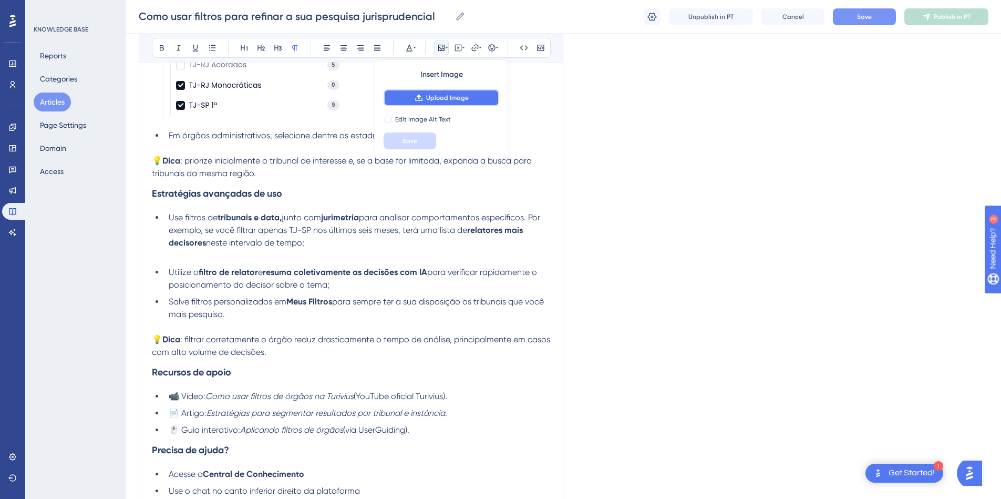
click at [442, 99] on span "Upload Image" at bounding box center [447, 98] width 43 height 8
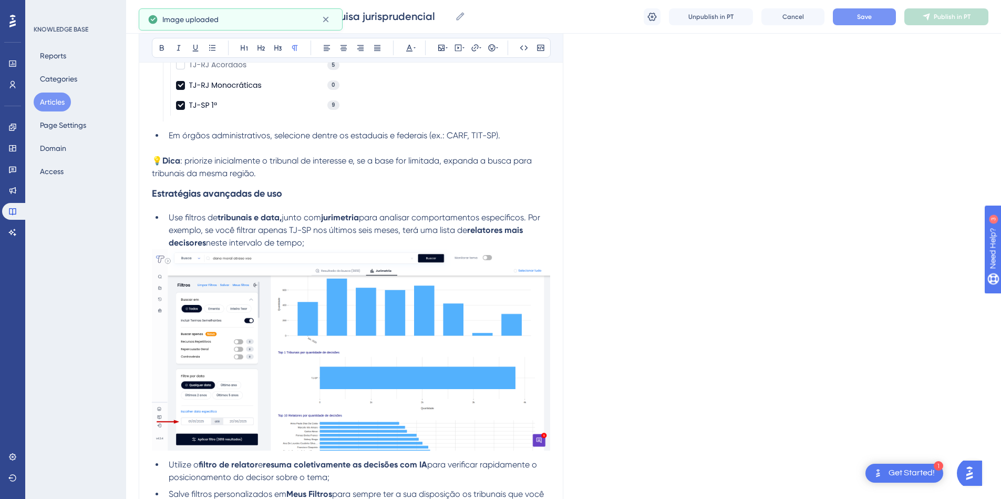
scroll to position [885, 0]
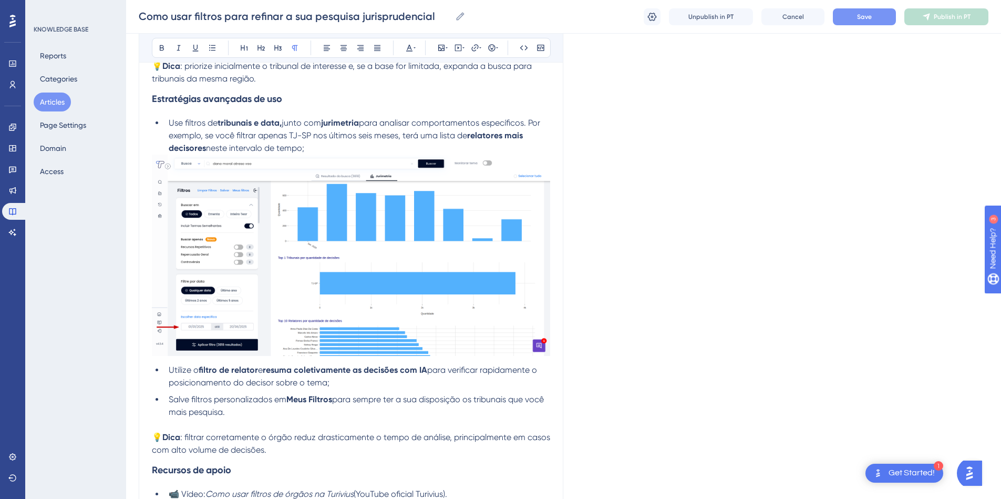
click at [468, 225] on img at bounding box center [351, 254] width 398 height 201
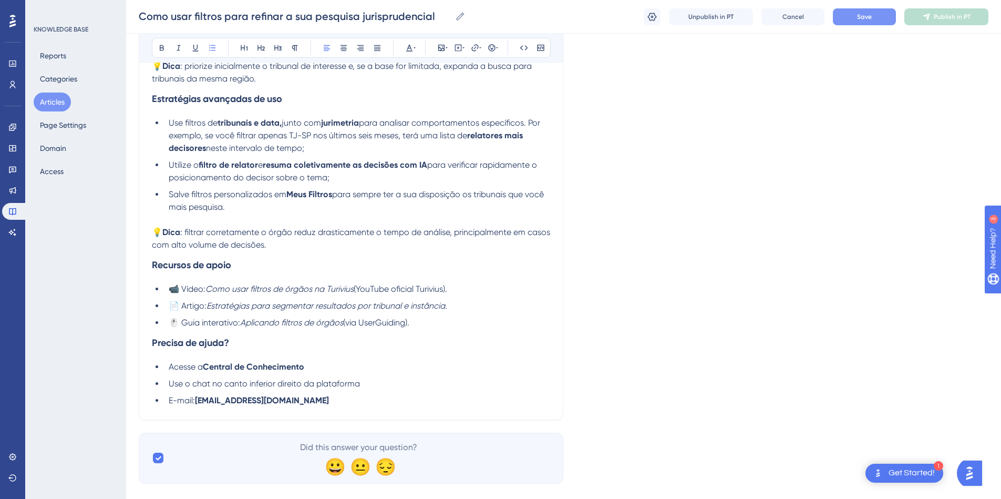
click at [387, 148] on li "Use filtros de tribunais e data, junto com jurimetria para analisar comportamen…" at bounding box center [357, 136] width 386 height 38
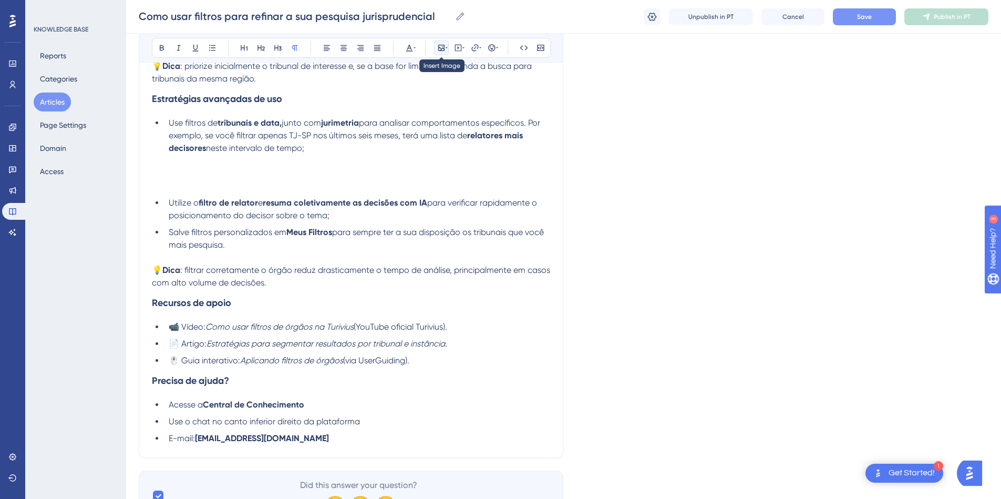
click at [440, 47] on icon at bounding box center [441, 48] width 8 height 8
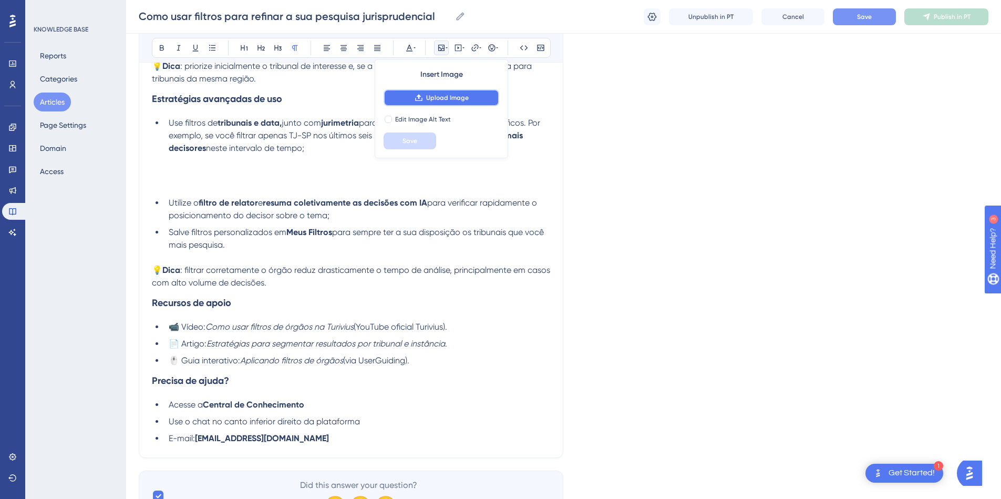
click at [438, 102] on button "Upload Image" at bounding box center [442, 97] width 116 height 17
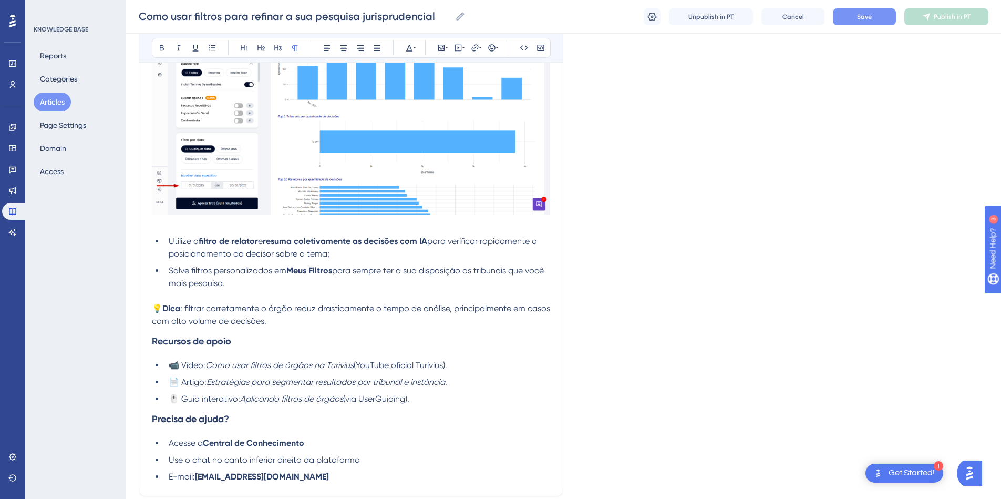
scroll to position [1074, 0]
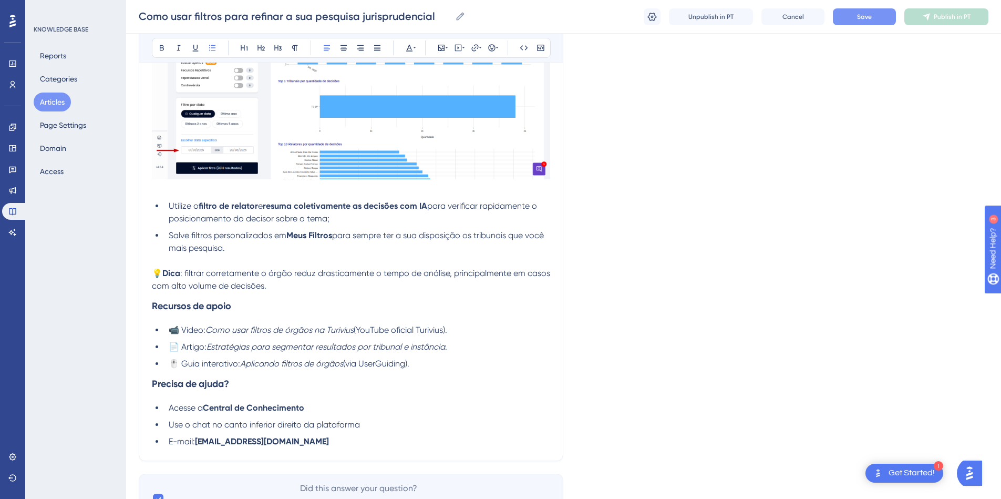
click at [393, 222] on li "Utilize o filtro de relator e resuma coletivamente as decisões com IA para veri…" at bounding box center [357, 212] width 386 height 25
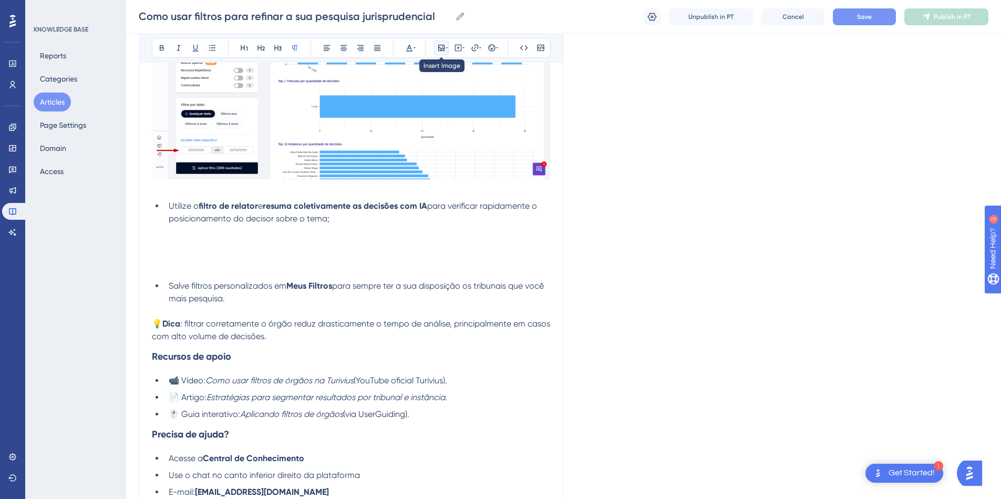
click at [442, 48] on icon at bounding box center [441, 48] width 6 height 6
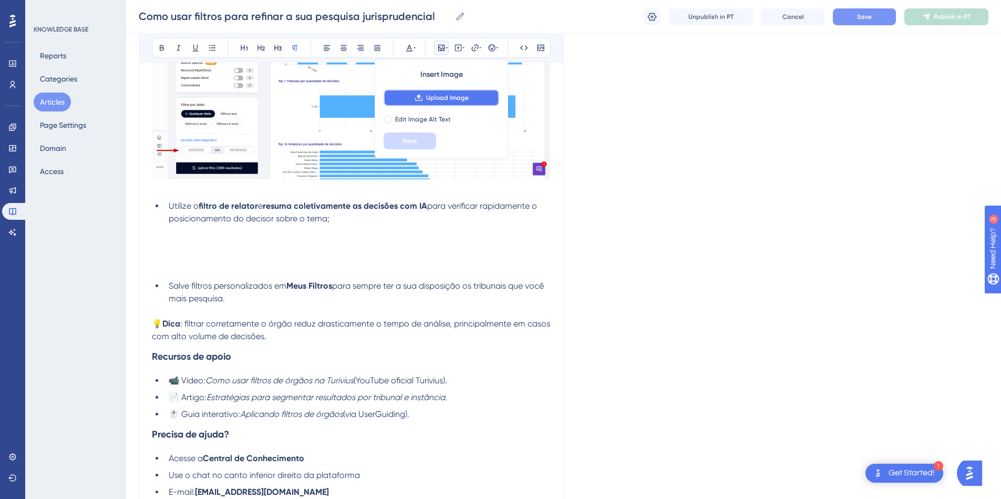
click at [443, 96] on span "Upload Image" at bounding box center [447, 98] width 43 height 8
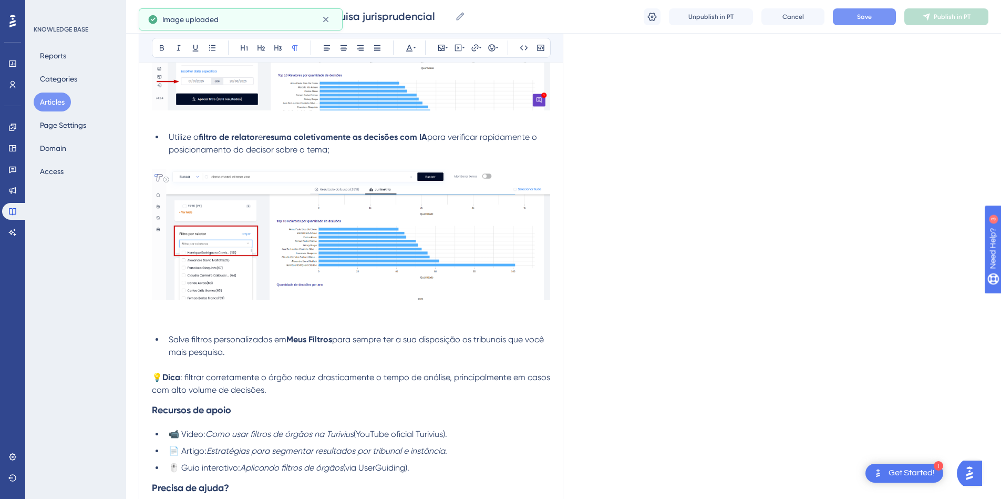
scroll to position [1169, 0]
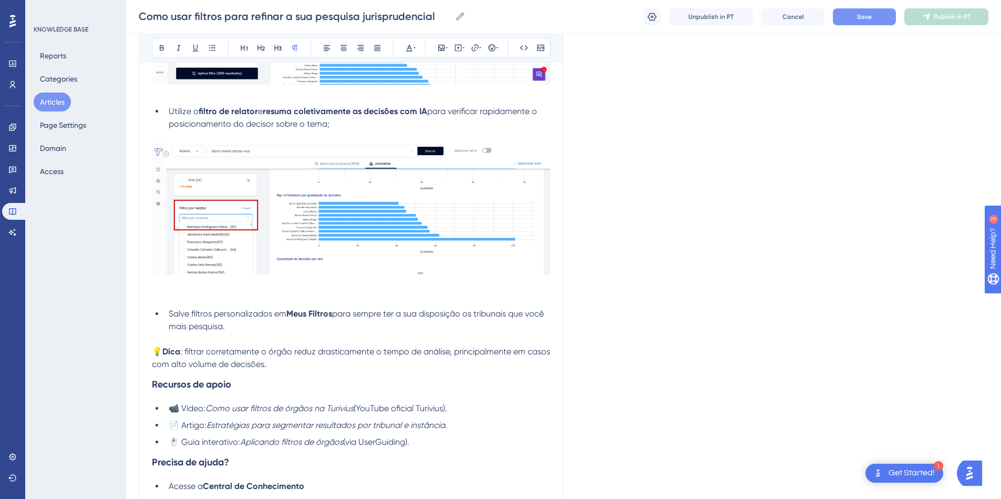
click at [292, 322] on li "Salve filtros personalizados em Meus Filtros para sempre ter a sua disposição o…" at bounding box center [357, 326] width 386 height 38
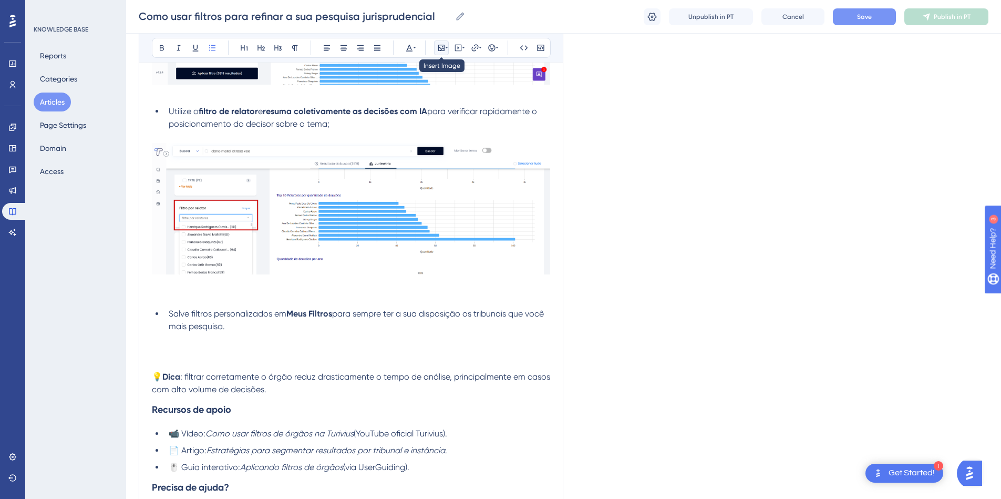
click at [441, 47] on icon at bounding box center [441, 48] width 8 height 8
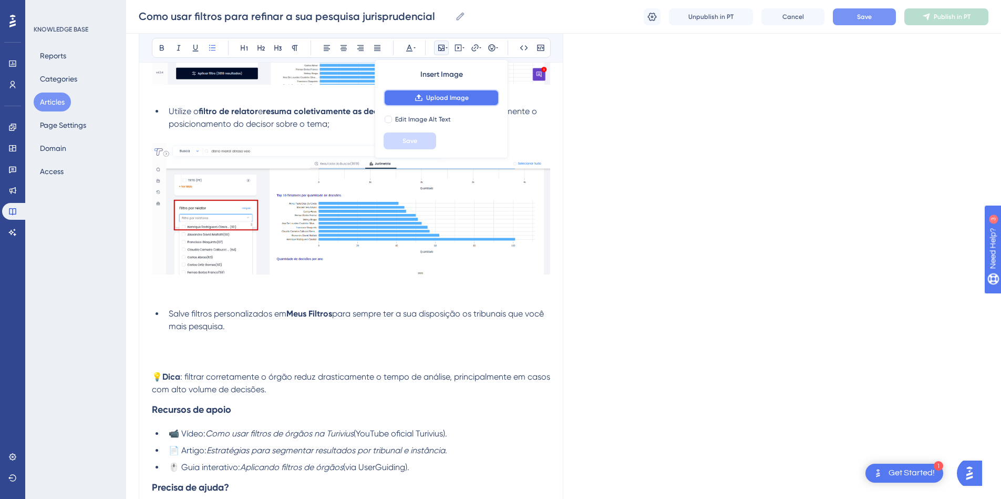
click at [439, 100] on span "Upload Image" at bounding box center [447, 98] width 43 height 8
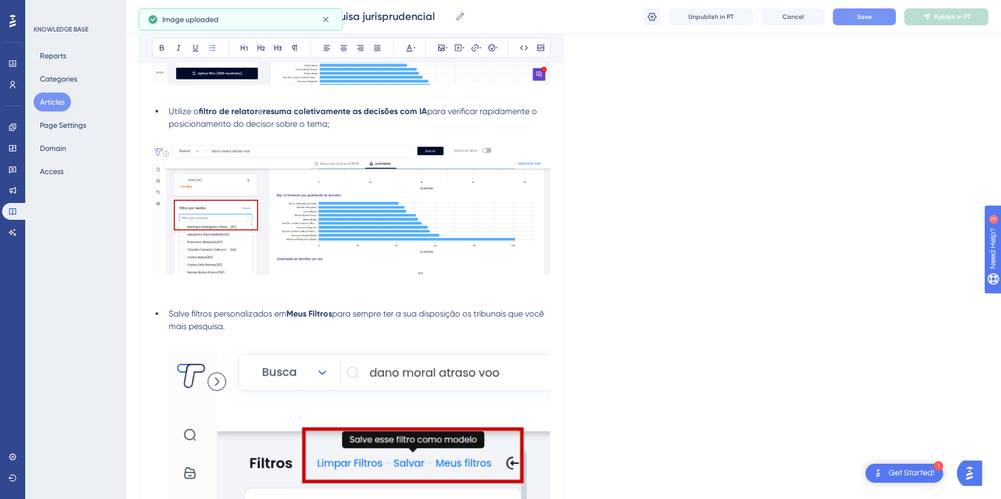
scroll to position [1453, 0]
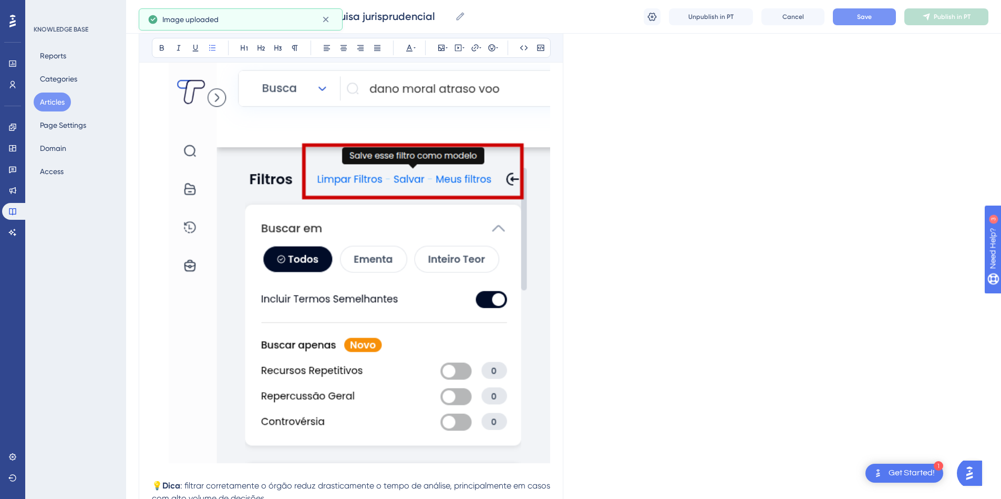
click at [469, 213] on img at bounding box center [359, 261] width 381 height 401
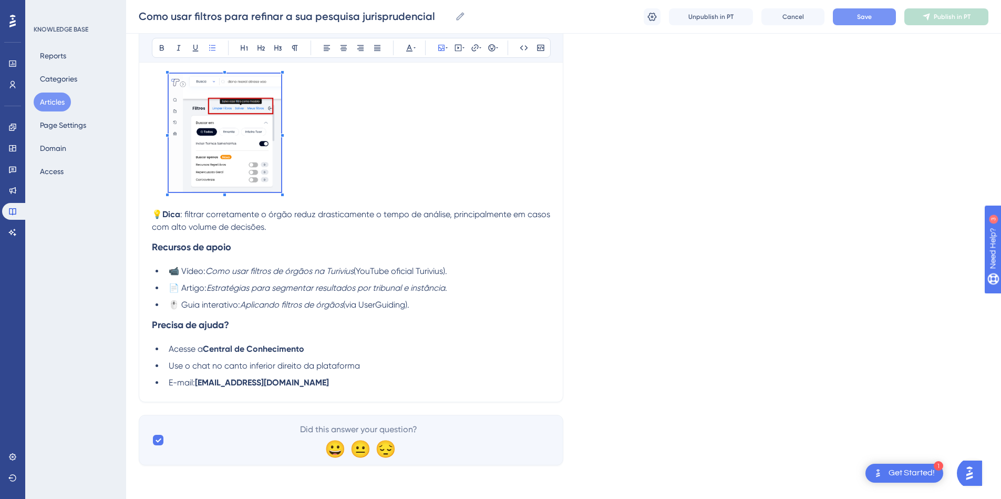
click at [282, 174] on li "Salve filtros personalizados em Meus Filtros para sempre ter a sua disposição o…" at bounding box center [357, 122] width 386 height 172
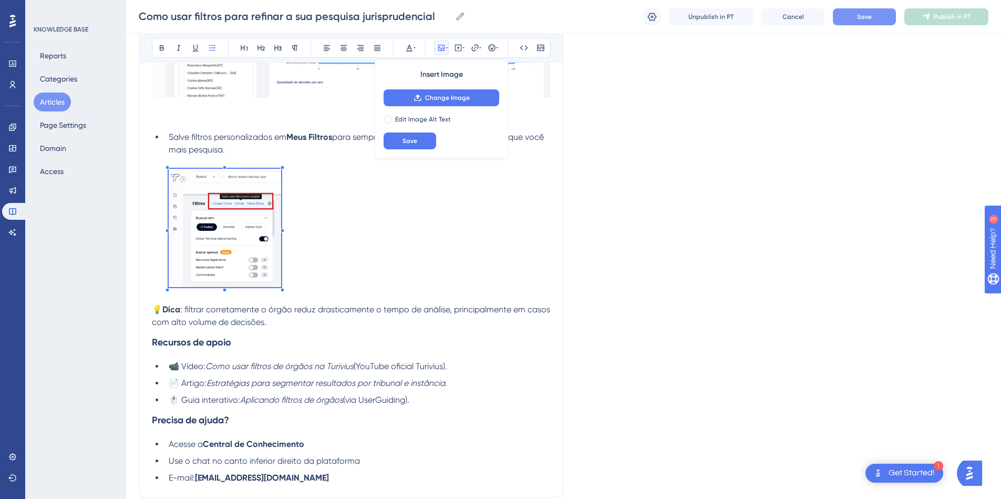
scroll to position [1346, 0]
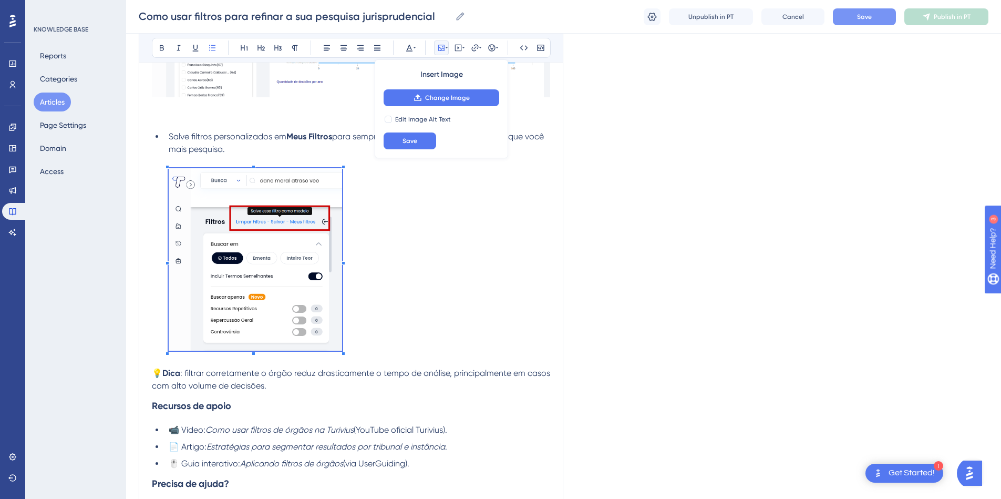
click at [343, 340] on li "Salve filtros personalizados em Meus Filtros para sempre ter a sua disposição o…" at bounding box center [357, 248] width 386 height 236
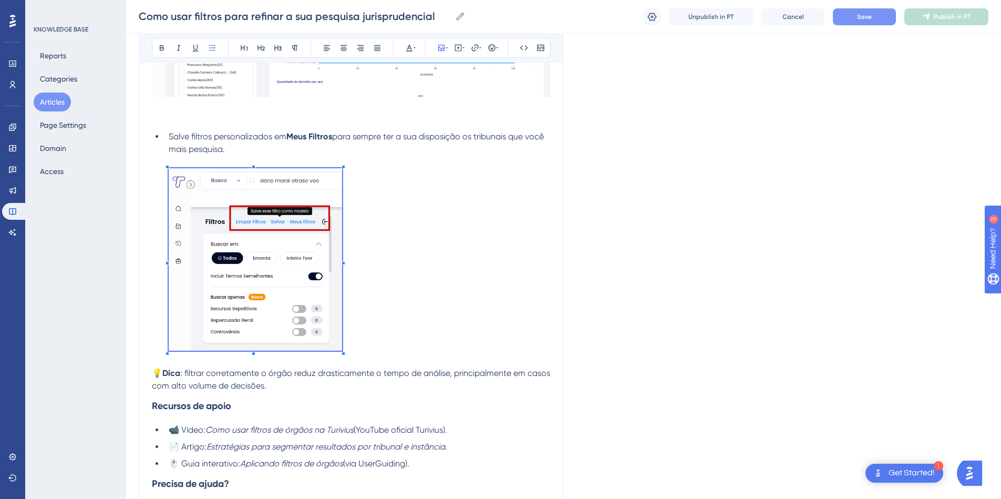
click at [484, 291] on li "Salve filtros personalizados em Meus Filtros para sempre ter a sua disposição o…" at bounding box center [357, 248] width 386 height 236
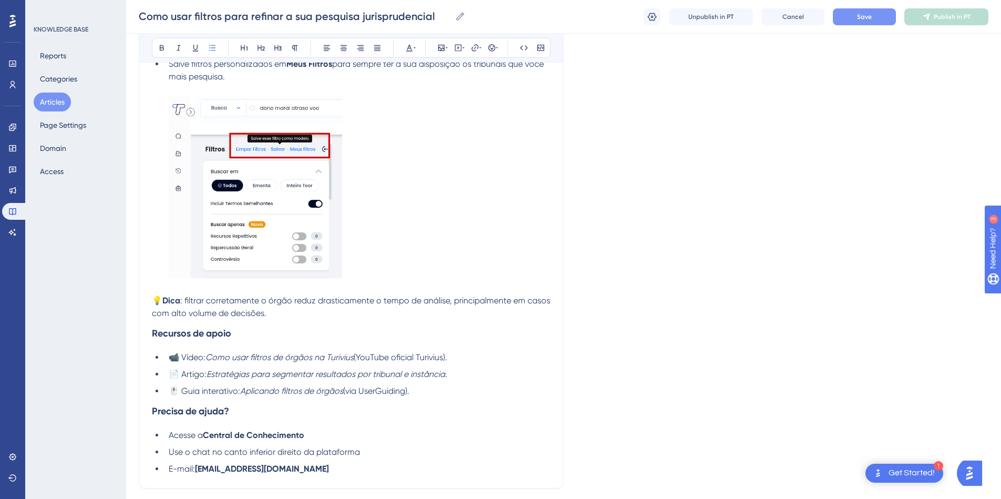
scroll to position [1505, 0]
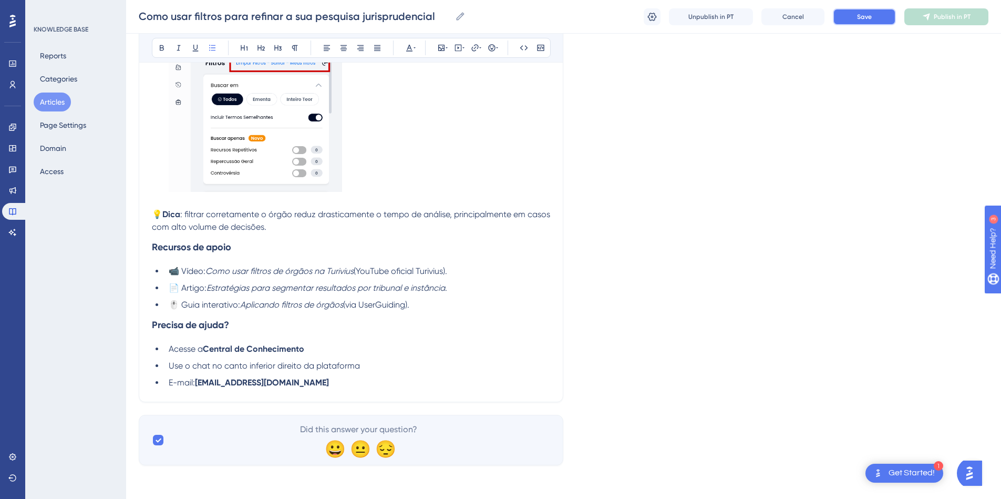
click at [872, 17] on button "Save" at bounding box center [864, 16] width 63 height 17
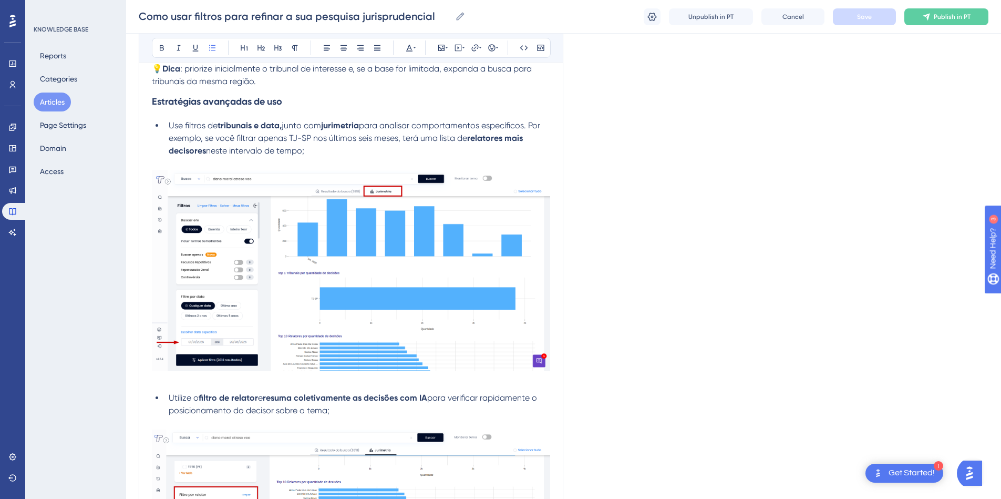
scroll to position [1135, 0]
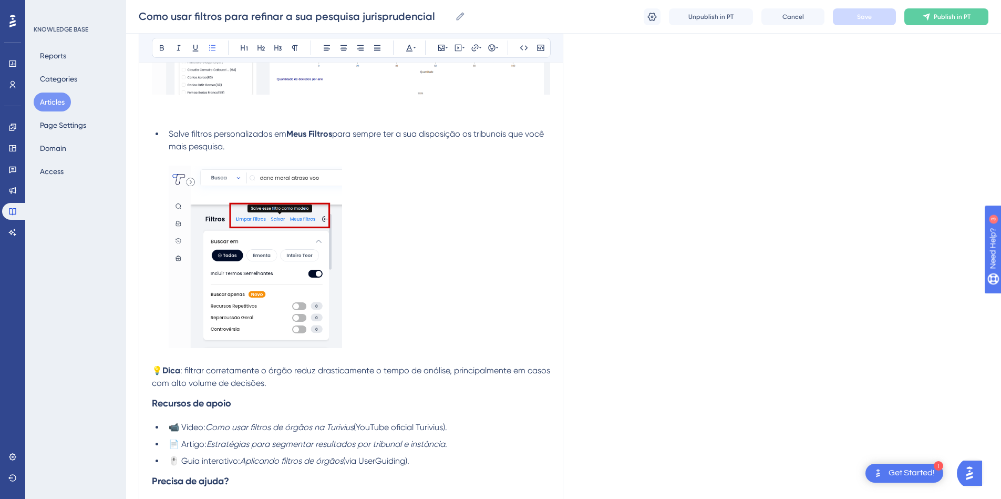
scroll to position [1419, 0]
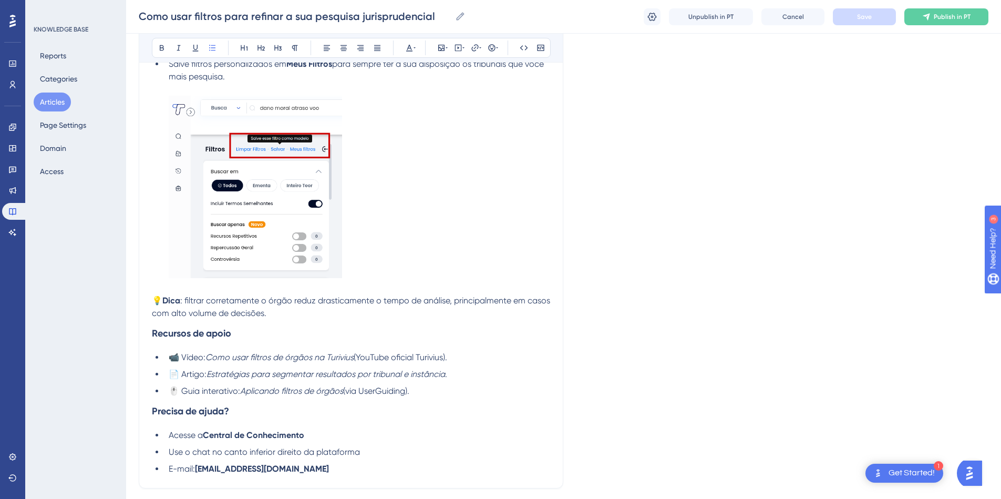
drag, startPoint x: 281, startPoint y: 205, endPoint x: 326, endPoint y: 213, distance: 45.8
click at [326, 213] on img at bounding box center [255, 187] width 173 height 182
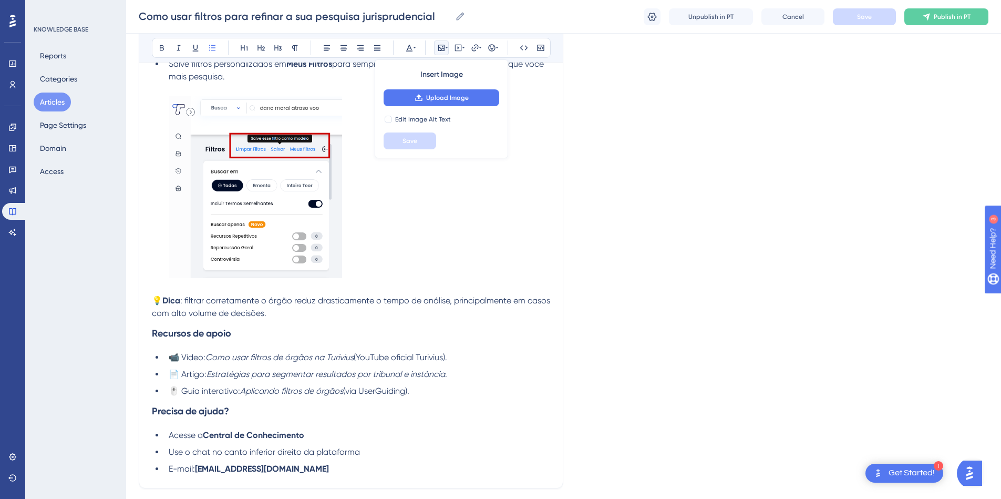
click at [394, 214] on li "Salve filtros personalizados em Meus Filtros para sempre ter a sua disposição o…" at bounding box center [357, 176] width 386 height 236
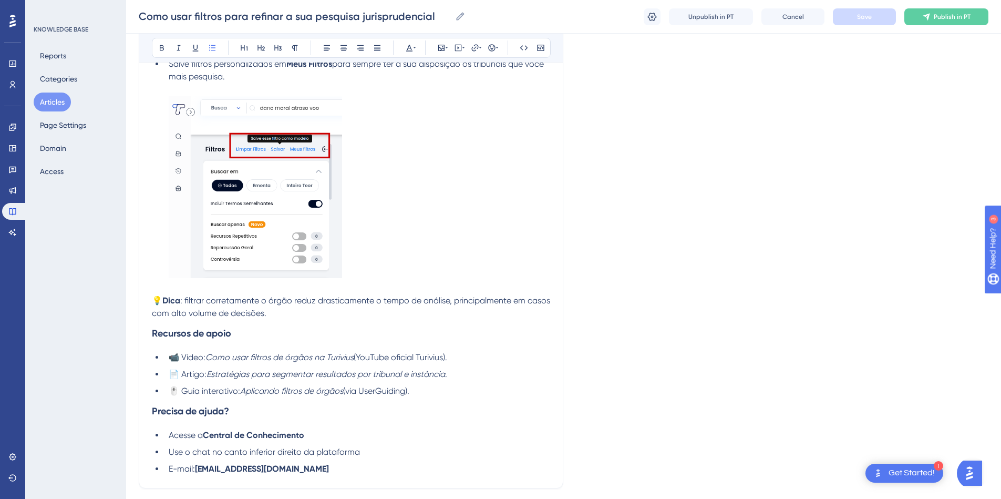
click at [228, 191] on img at bounding box center [255, 187] width 173 height 182
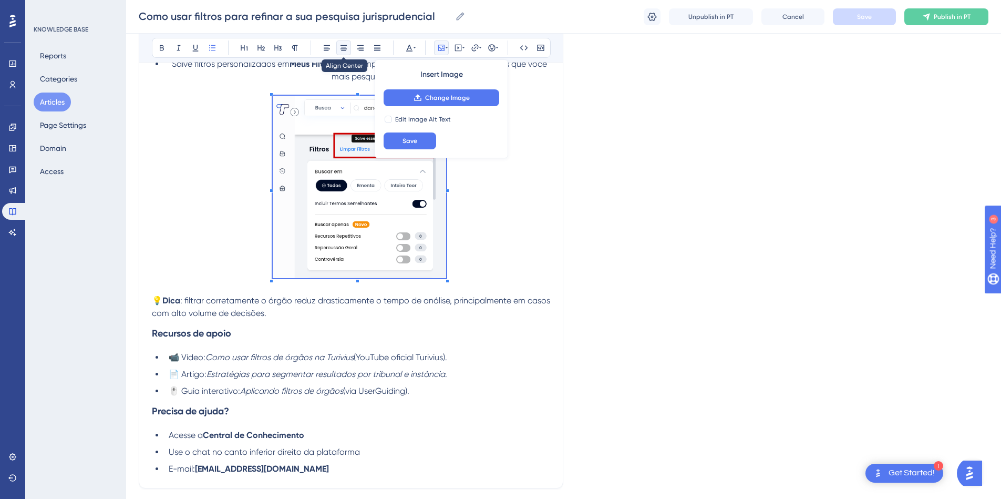
click at [346, 50] on icon at bounding box center [343, 48] width 8 height 8
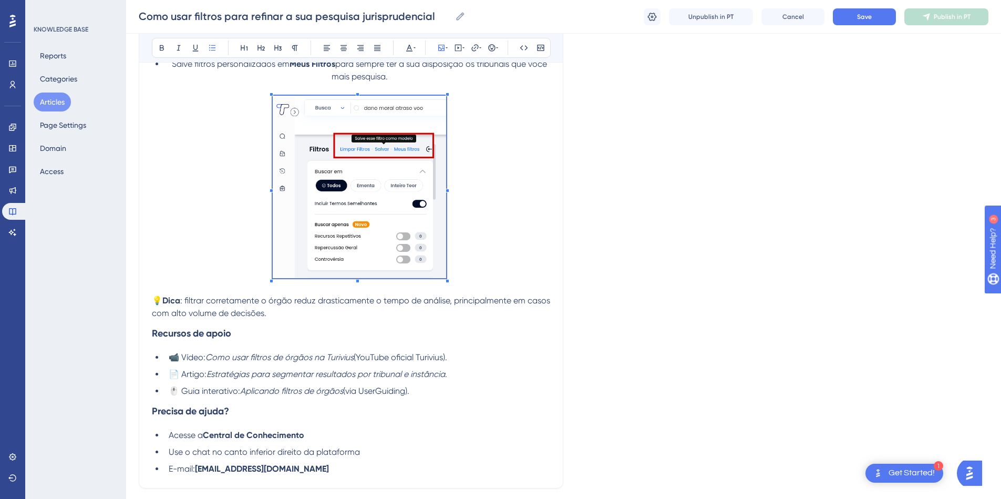
click at [515, 182] on li "Salve filtros personalizados em Meus Filtros para sempre ter a sua disposição o…" at bounding box center [357, 176] width 386 height 236
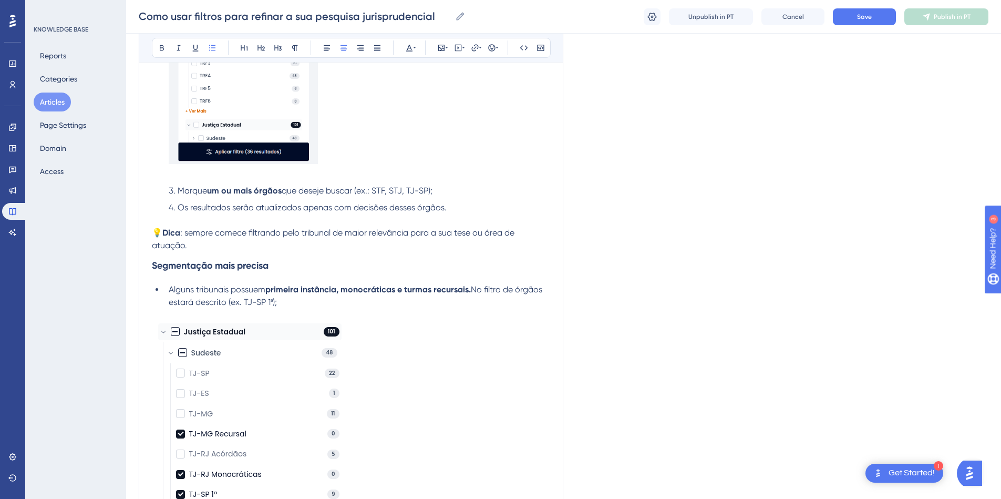
scroll to position [378, 0]
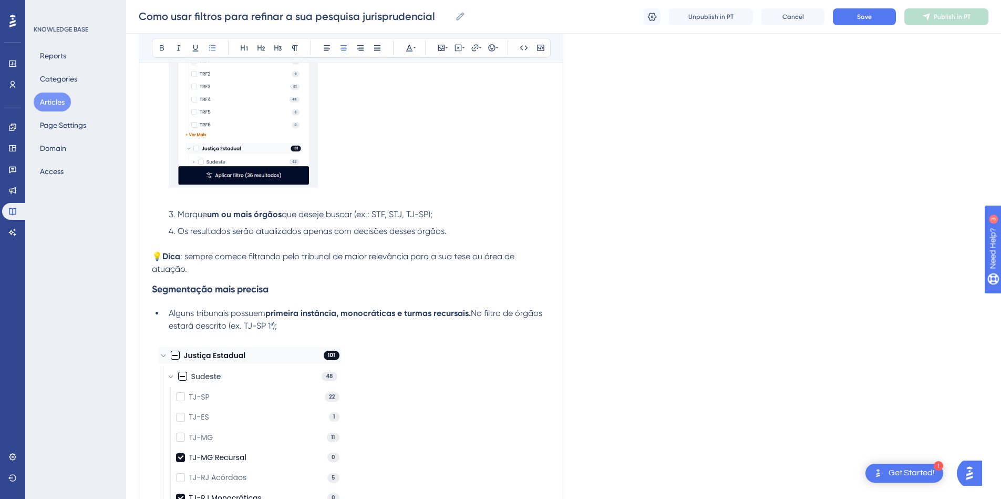
click at [276, 370] on img at bounding box center [249, 439] width 195 height 189
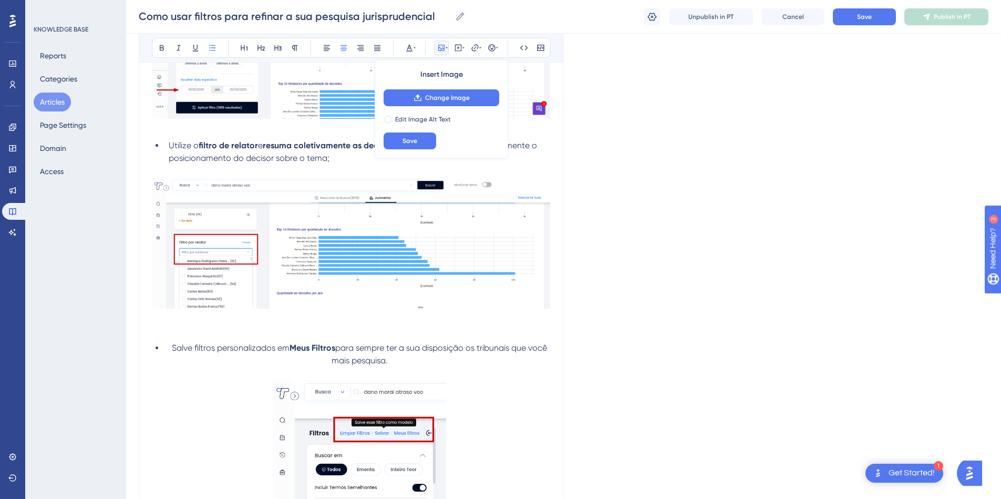
scroll to position [1324, 0]
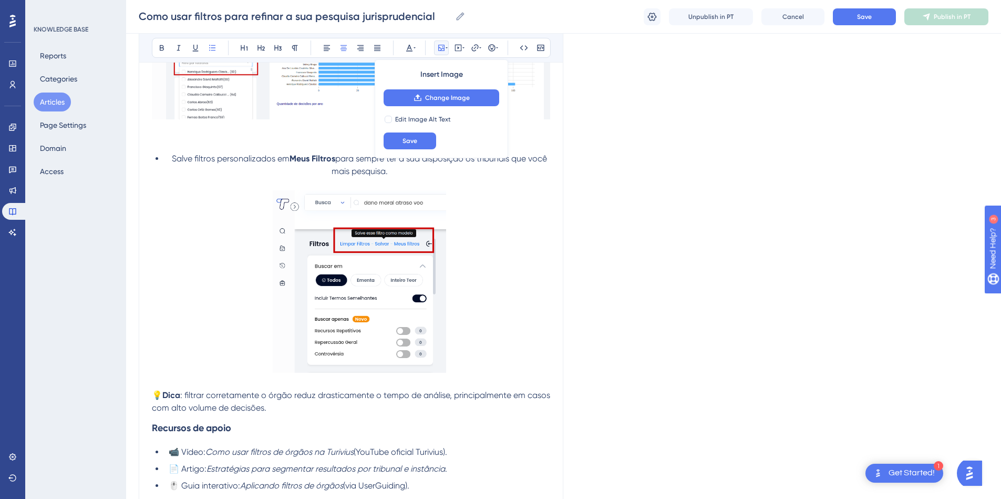
click at [394, 256] on img at bounding box center [359, 281] width 173 height 182
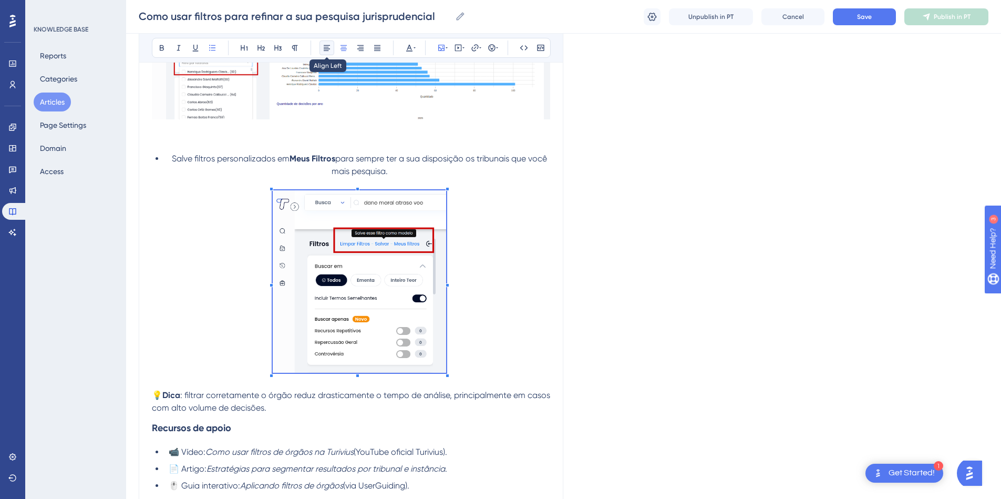
click at [324, 48] on icon at bounding box center [327, 48] width 6 height 6
